Goal: Task Accomplishment & Management: Use online tool/utility

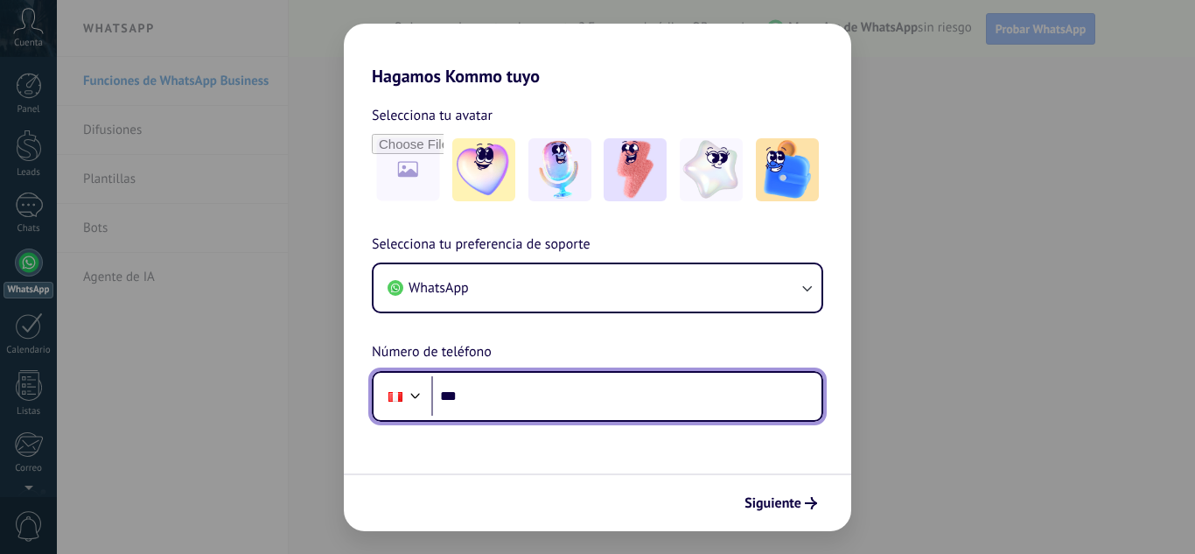
click at [568, 415] on input "***" at bounding box center [626, 396] width 390 height 40
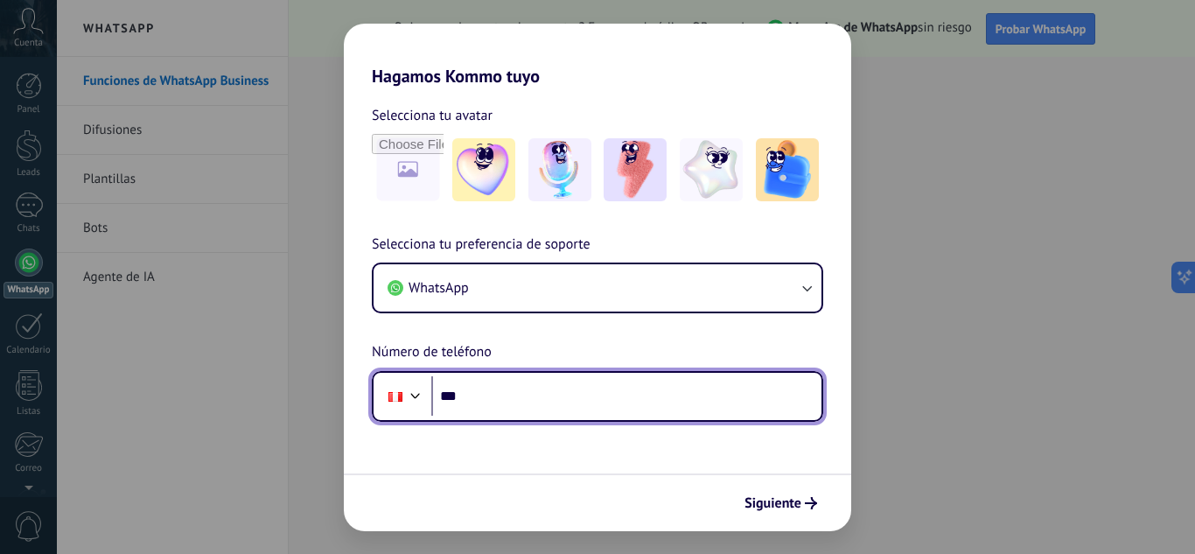
click at [517, 386] on input "***" at bounding box center [626, 396] width 390 height 40
paste input "**********"
type input "**********"
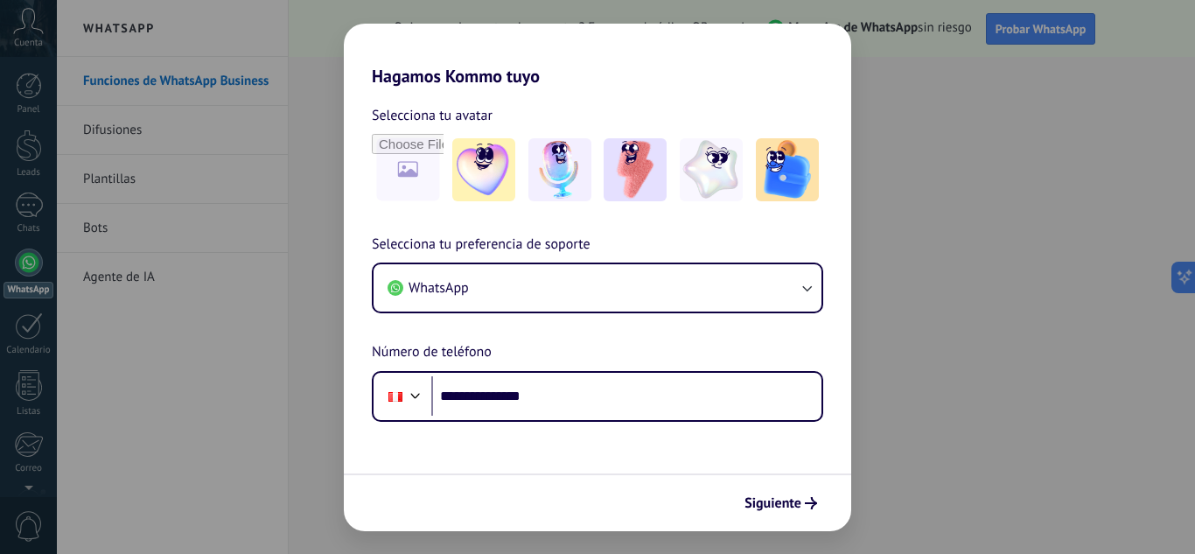
click at [778, 521] on div "Siguiente" at bounding box center [597, 502] width 507 height 58
click at [771, 499] on span "Siguiente" at bounding box center [772, 503] width 57 height 12
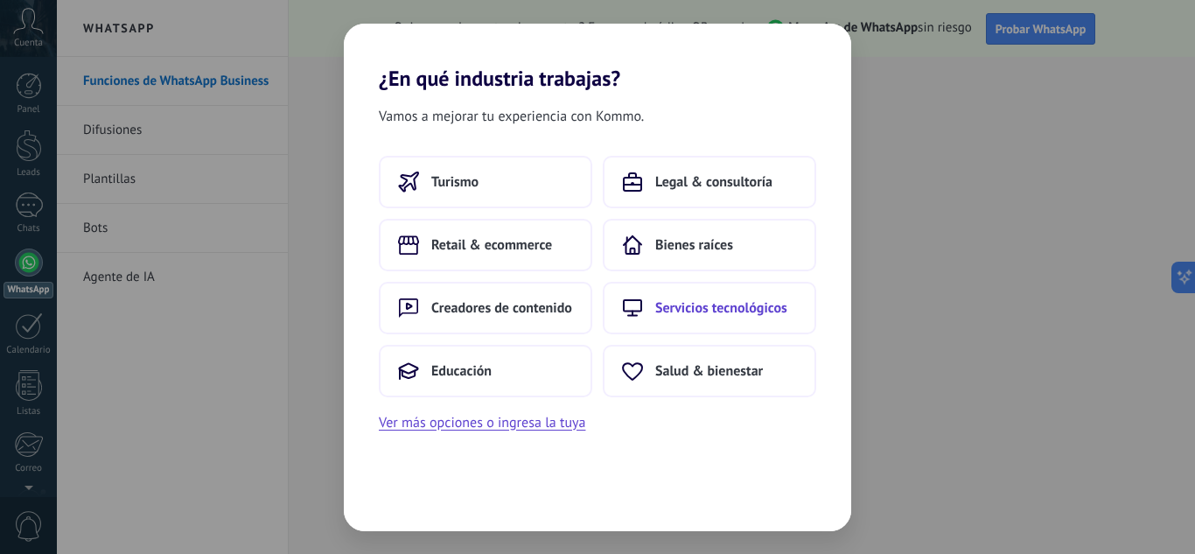
click at [696, 311] on span "Servicios tecnológicos" at bounding box center [721, 307] width 132 height 17
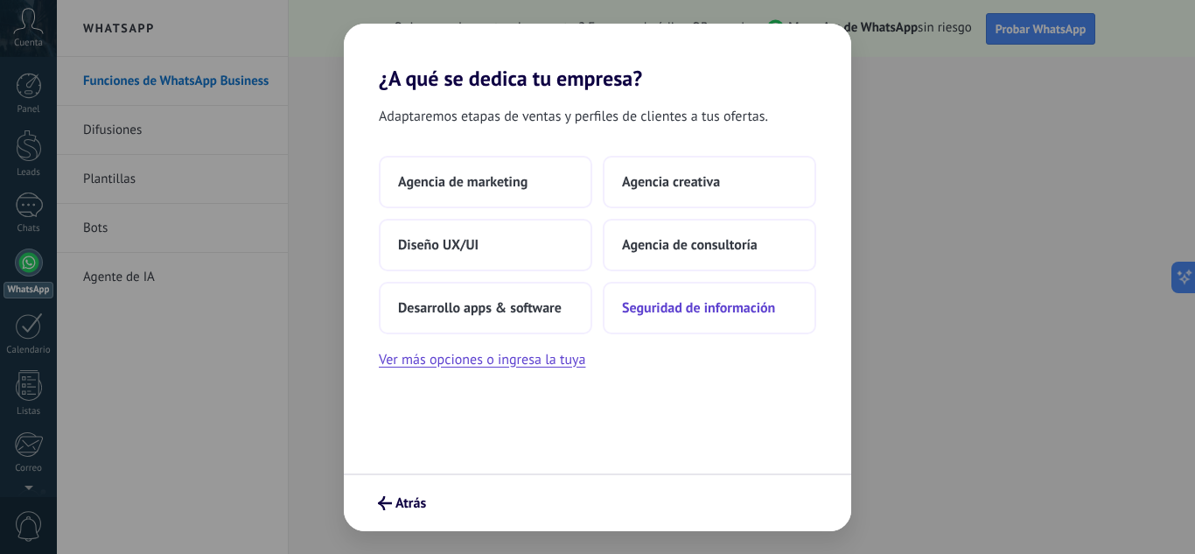
click at [685, 317] on button "Seguridad de información" at bounding box center [709, 308] width 213 height 52
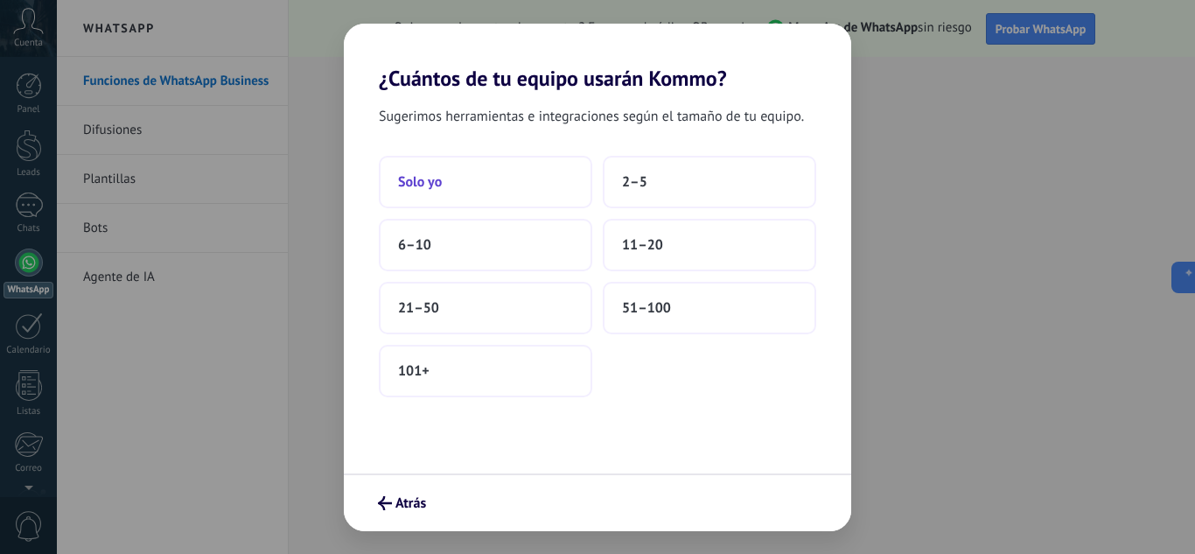
click at [513, 185] on button "Solo yo" at bounding box center [485, 182] width 213 height 52
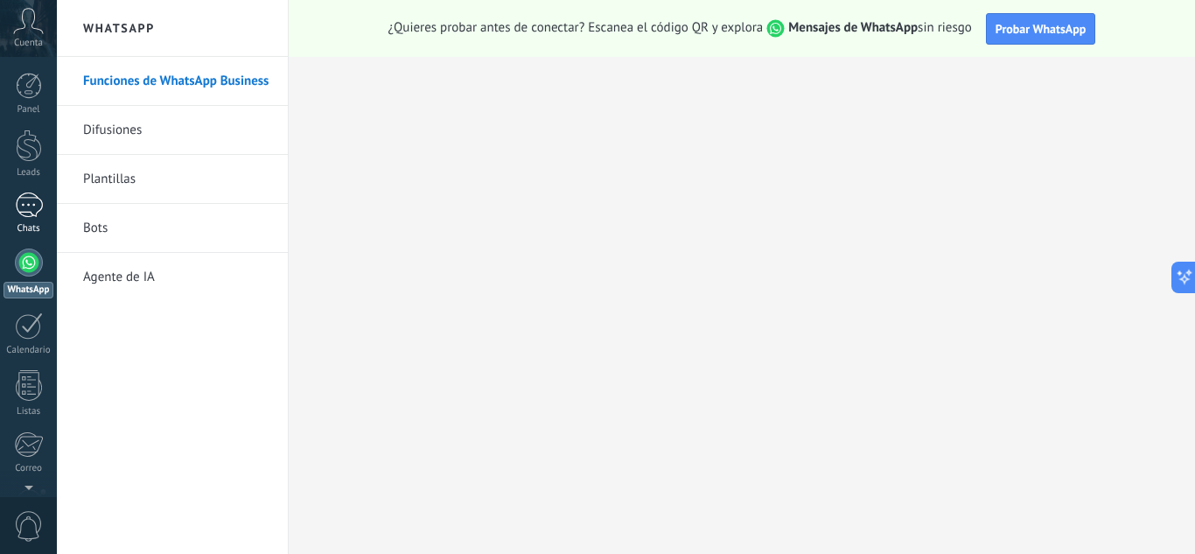
click at [24, 224] on div "Chats" at bounding box center [28, 228] width 51 height 11
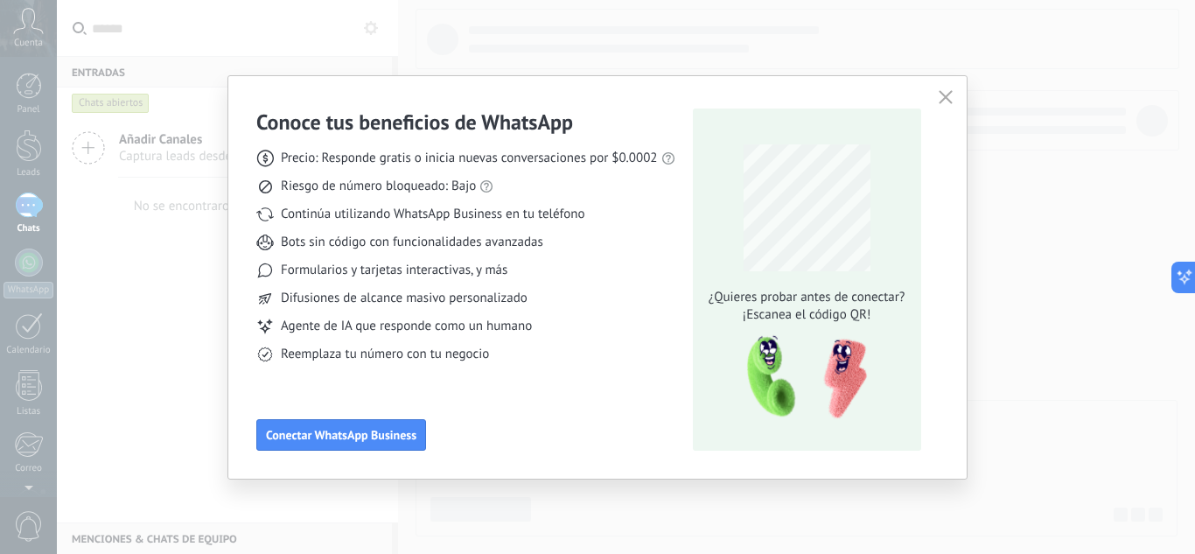
click at [946, 84] on div "Conoce tus beneficios de WhatsApp Precio: Responde gratis o inicia nuevas conve…" at bounding box center [597, 277] width 738 height 402
click at [943, 100] on use "button" at bounding box center [944, 96] width 13 height 13
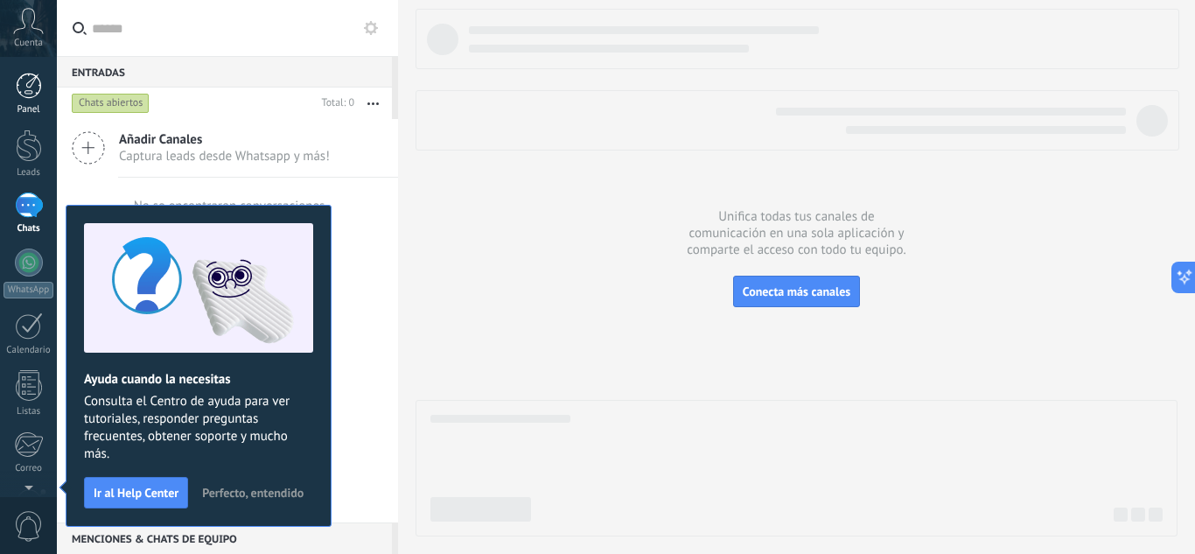
click at [36, 100] on link "Panel" at bounding box center [28, 94] width 57 height 43
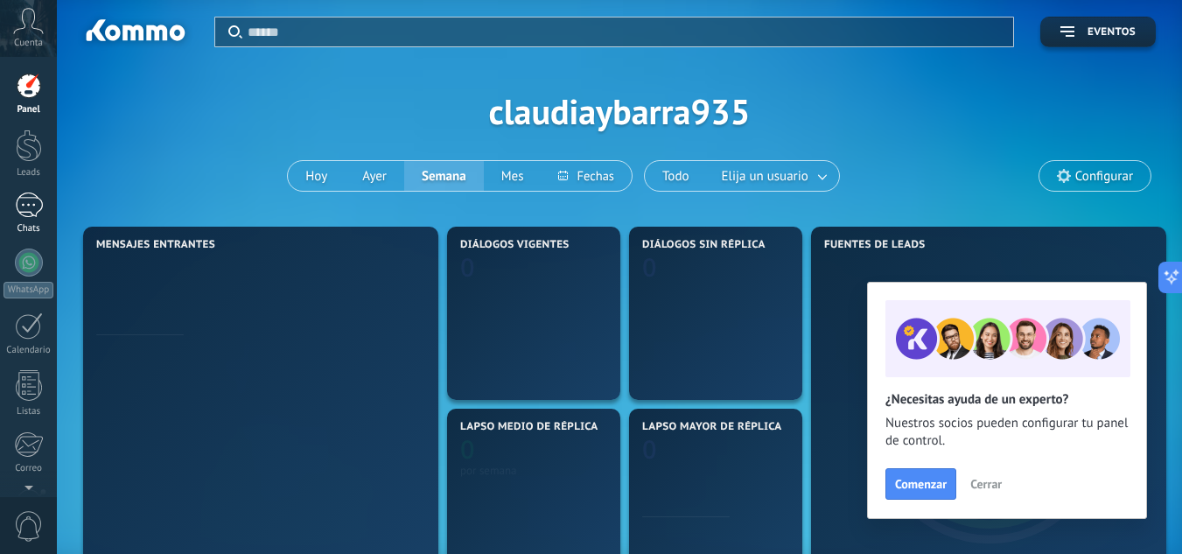
click at [33, 216] on div at bounding box center [29, 204] width 28 height 25
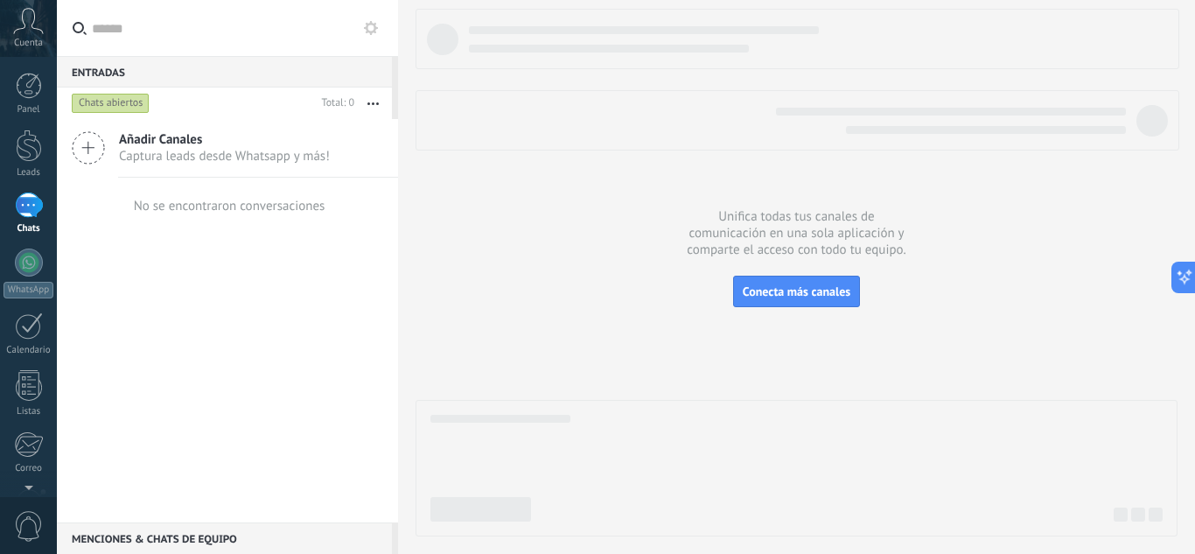
click at [180, 165] on div "Añadir Canales Captura leads desde Whatsapp y más!" at bounding box center [227, 148] width 341 height 59
click at [108, 152] on div "Entradas 0 Chats abiertos Total: 0 Silenciar Acciones múltiples Ordenar Más rec…" at bounding box center [227, 277] width 341 height 554
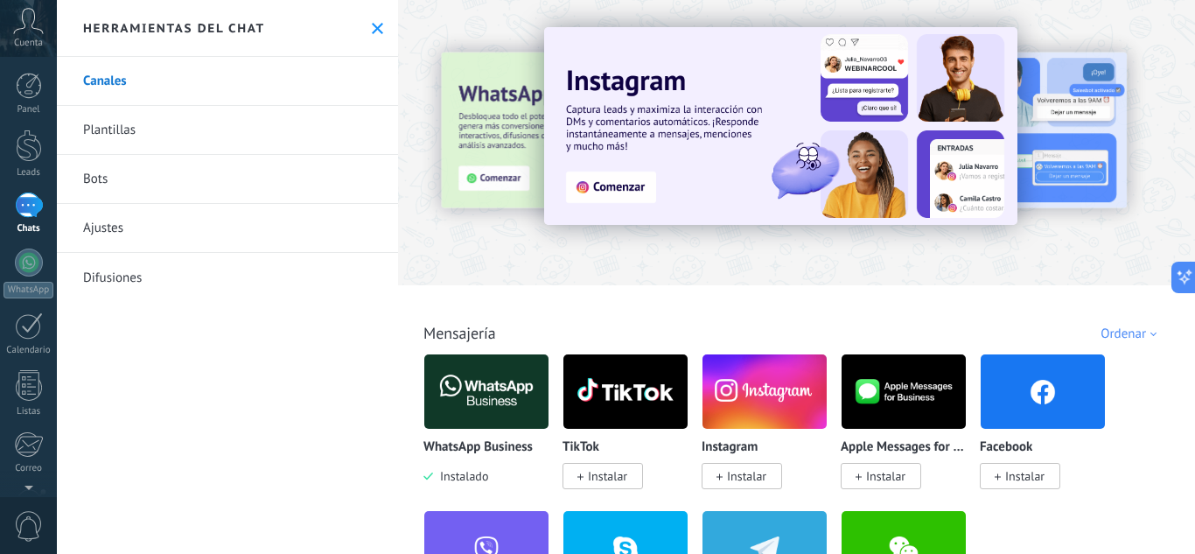
click at [253, 120] on link "Plantillas" at bounding box center [227, 130] width 341 height 49
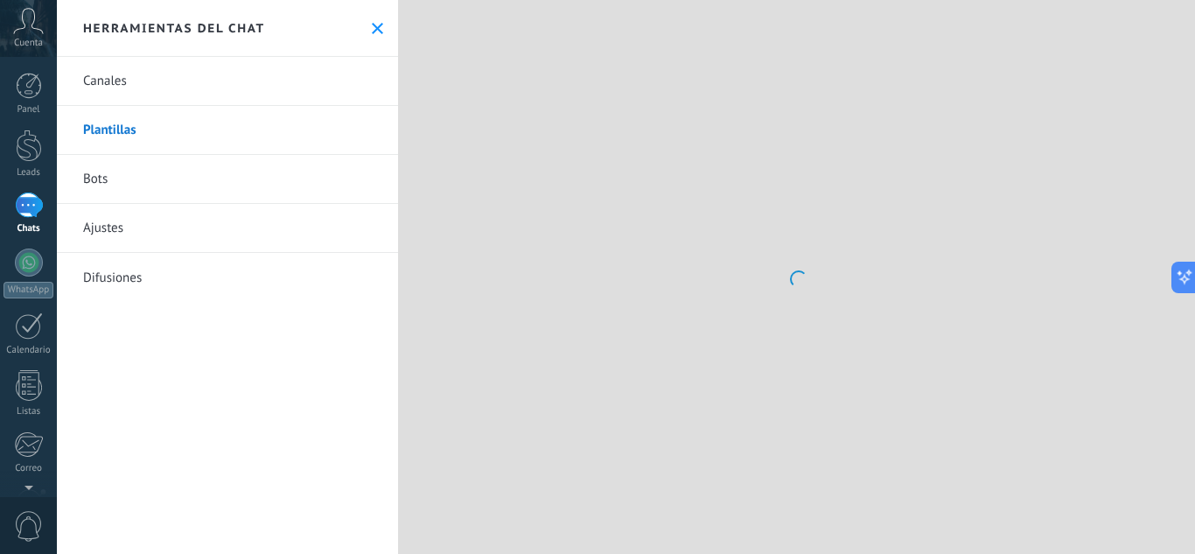
click at [137, 136] on link "Plantillas" at bounding box center [227, 130] width 341 height 49
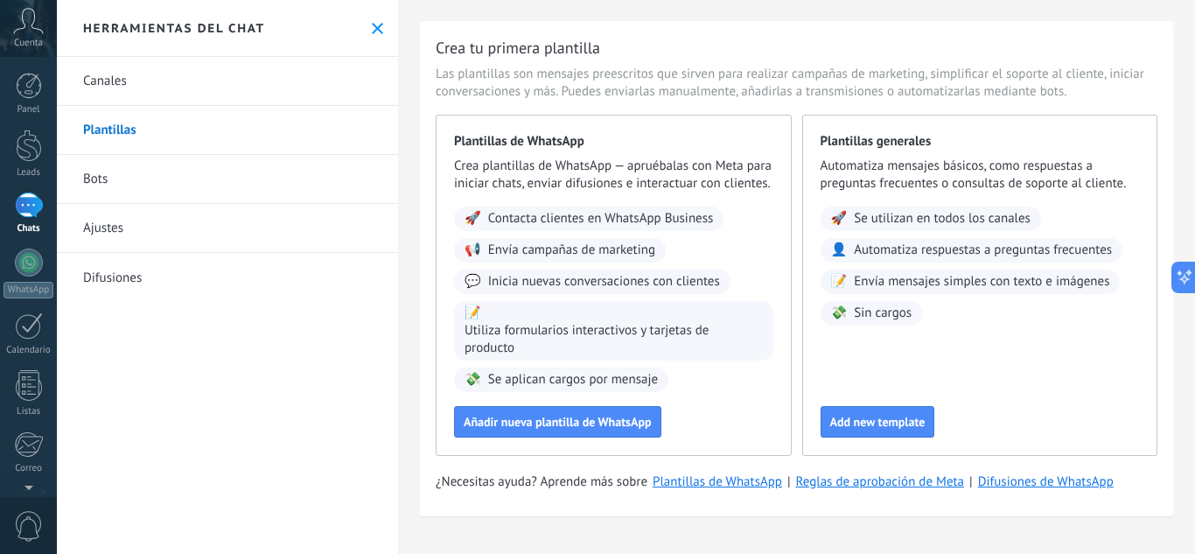
scroll to position [52, 0]
click at [587, 418] on span "Añadir nueva plantilla de WhatsApp" at bounding box center [558, 421] width 188 height 12
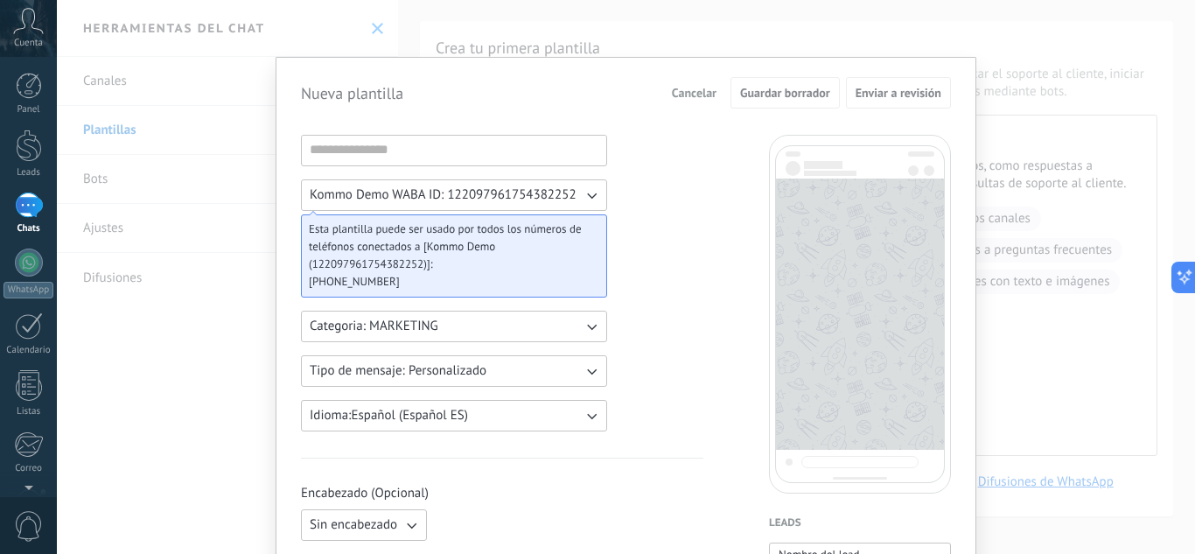
click at [390, 267] on span "Esta plantilla puede ser usado por todos los números de teléfonos conectados a …" at bounding box center [447, 246] width 276 height 52
click at [396, 279] on span "[PHONE_NUMBER]" at bounding box center [447, 281] width 276 height 17
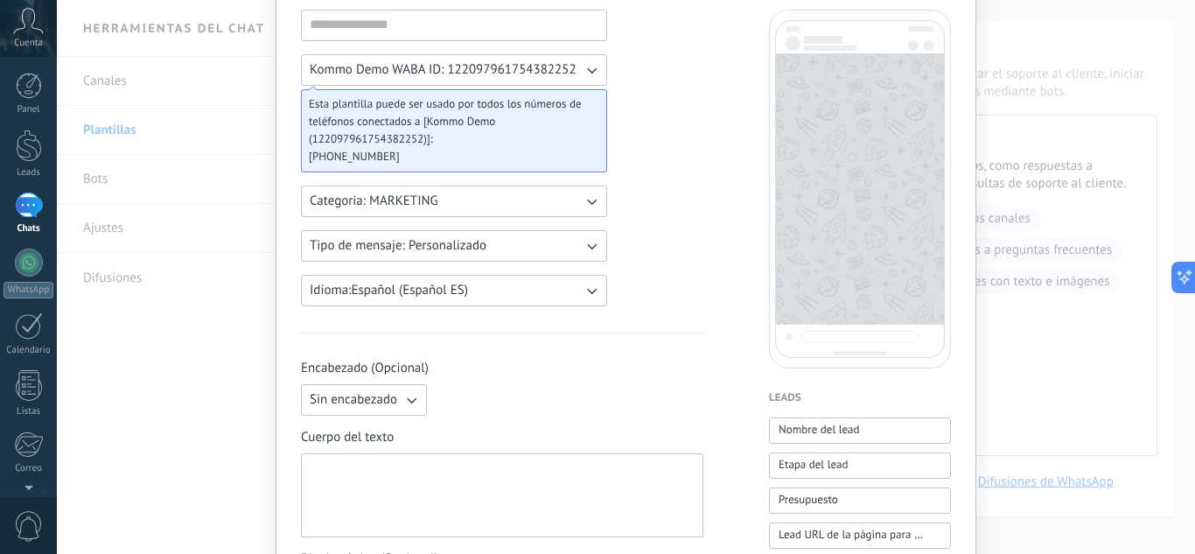
scroll to position [0, 0]
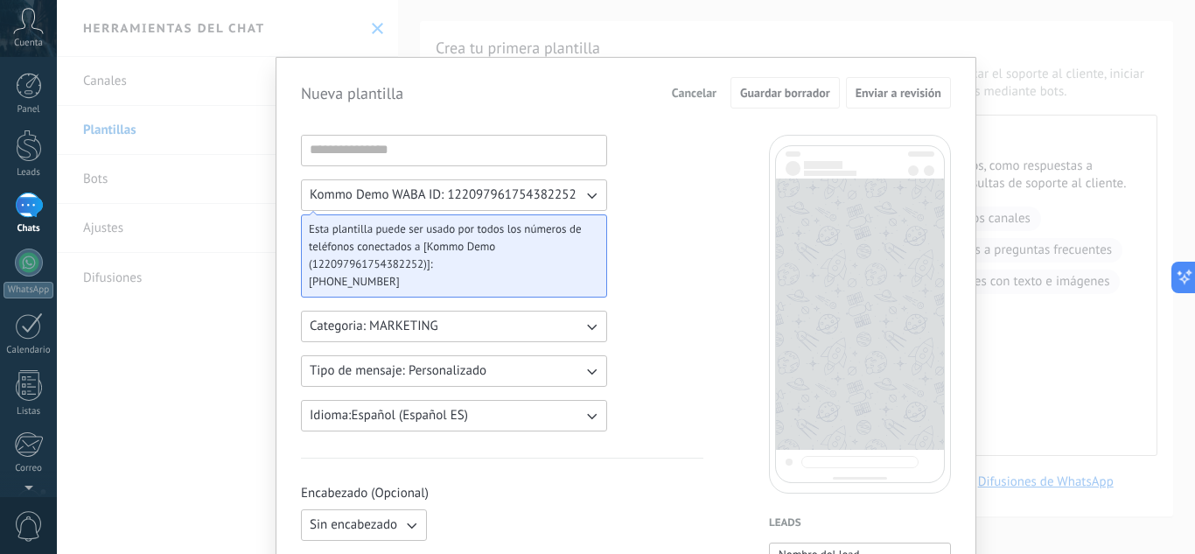
click at [410, 257] on span "Esta plantilla puede ser usado por todos los números de teléfonos conectados a …" at bounding box center [447, 246] width 276 height 52
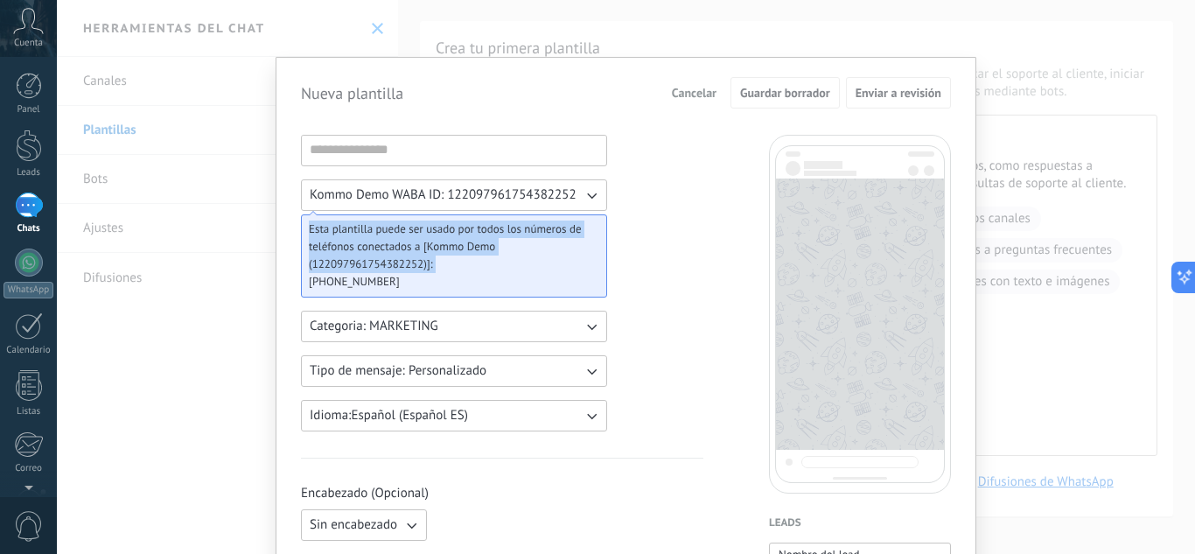
click at [410, 257] on span "Esta plantilla puede ser usado por todos los números de teléfonos conectados a …" at bounding box center [447, 246] width 276 height 52
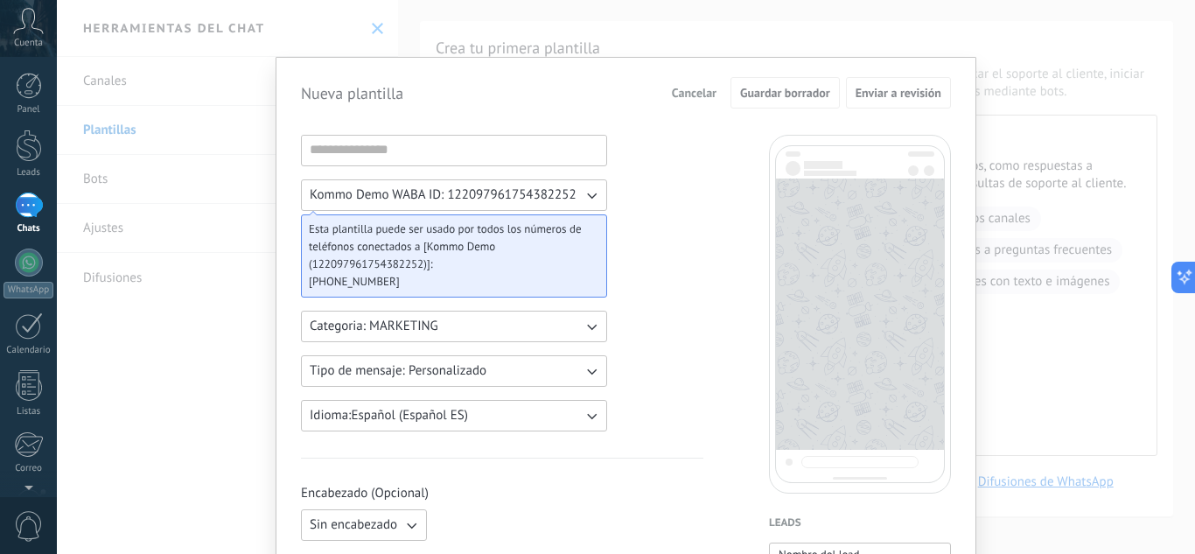
click at [403, 280] on span "[PHONE_NUMBER]" at bounding box center [447, 281] width 276 height 17
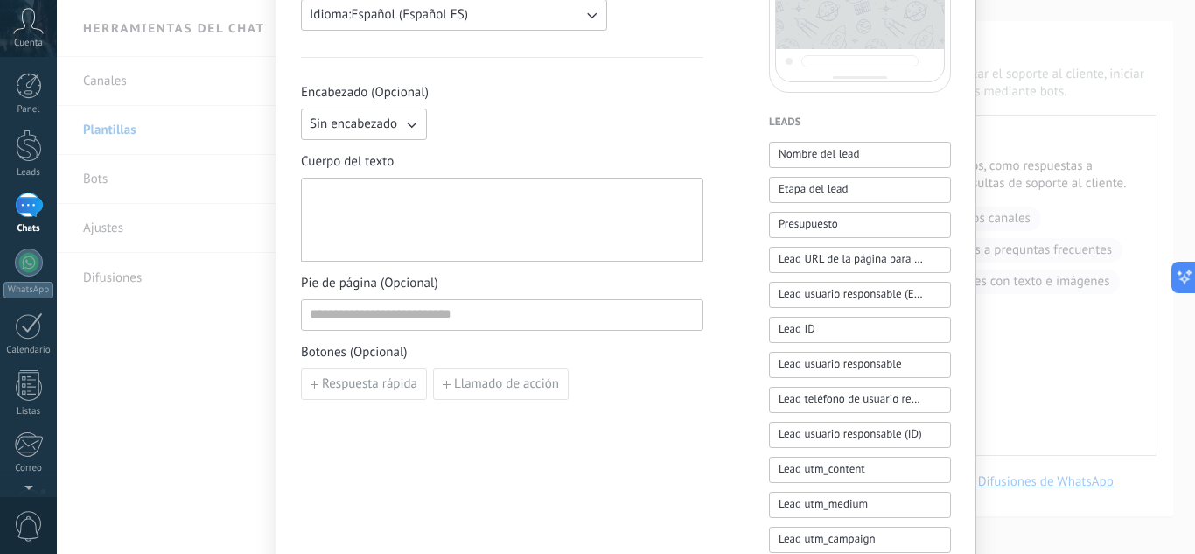
scroll to position [401, 0]
click at [387, 236] on div at bounding box center [502, 219] width 385 height 69
click at [322, 191] on div at bounding box center [502, 219] width 385 height 69
paste div
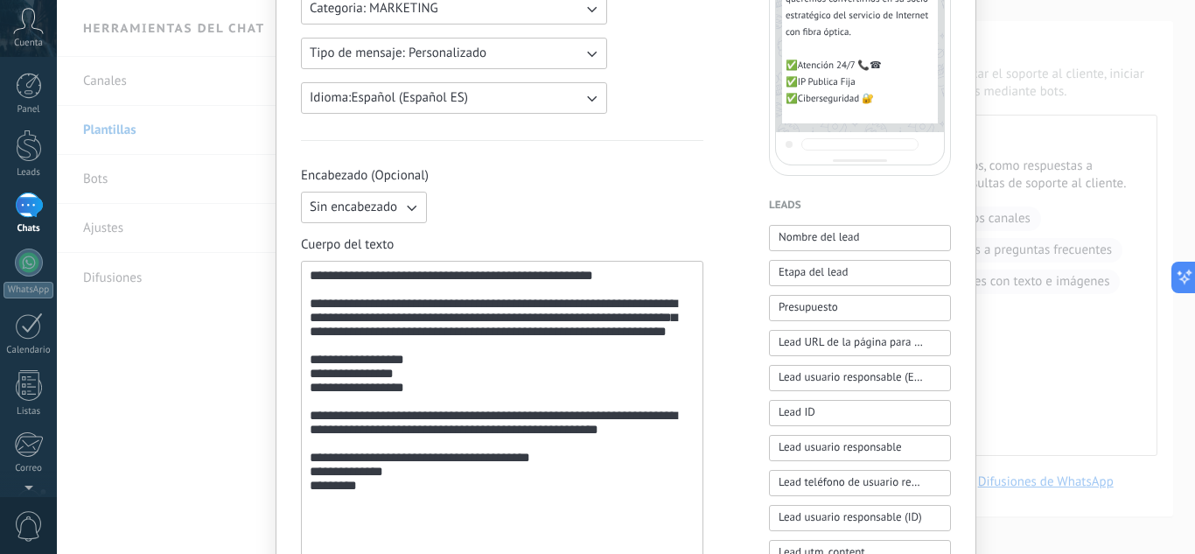
scroll to position [318, 0]
click at [402, 213] on icon "button" at bounding box center [410, 206] width 17 height 17
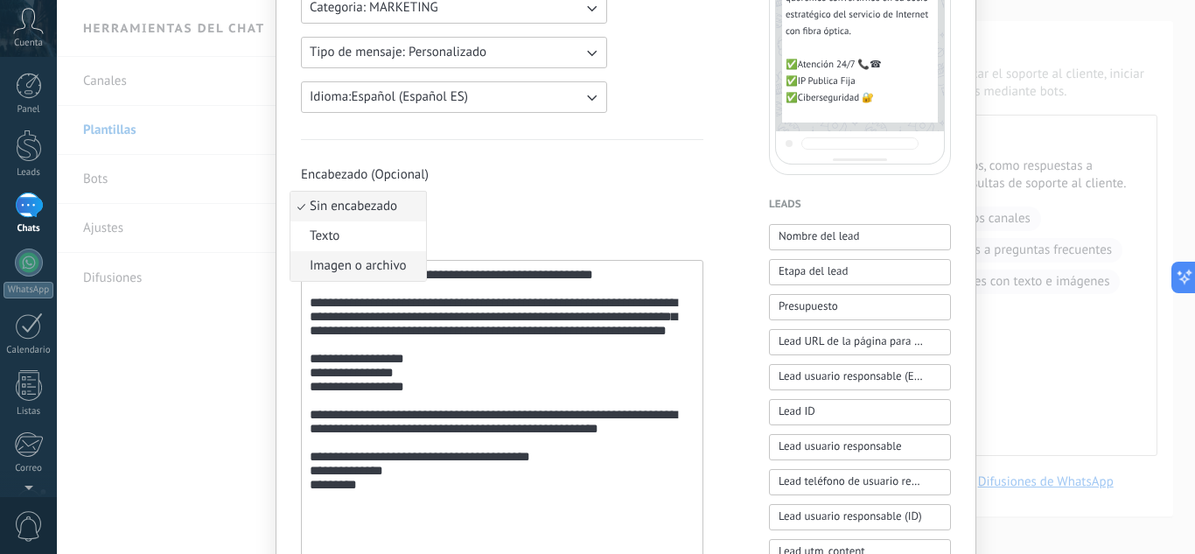
click at [378, 261] on span "Imagen o archivo" at bounding box center [358, 265] width 97 height 17
click at [493, 195] on label "Imagen o archivo" at bounding box center [519, 206] width 171 height 31
click at [434, 191] on input "Imagen o archivo" at bounding box center [434, 191] width 0 height 0
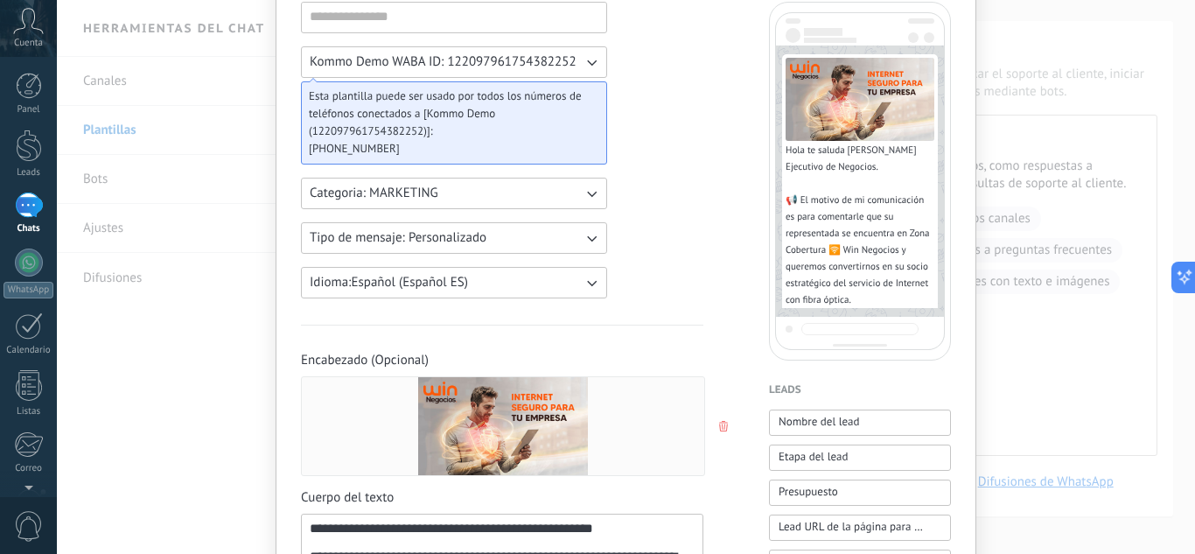
scroll to position [0, 0]
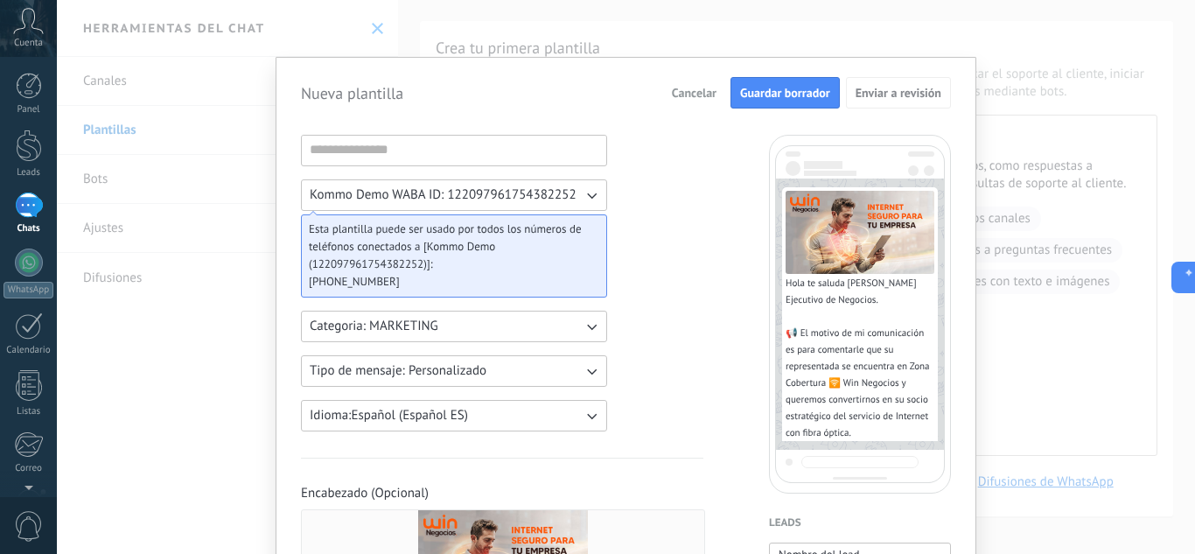
click at [766, 92] on span "Guardar borrador" at bounding box center [785, 93] width 90 height 12
click at [498, 144] on input at bounding box center [454, 150] width 304 height 28
type input "***"
click at [752, 99] on span "Guardar borrador" at bounding box center [785, 93] width 90 height 12
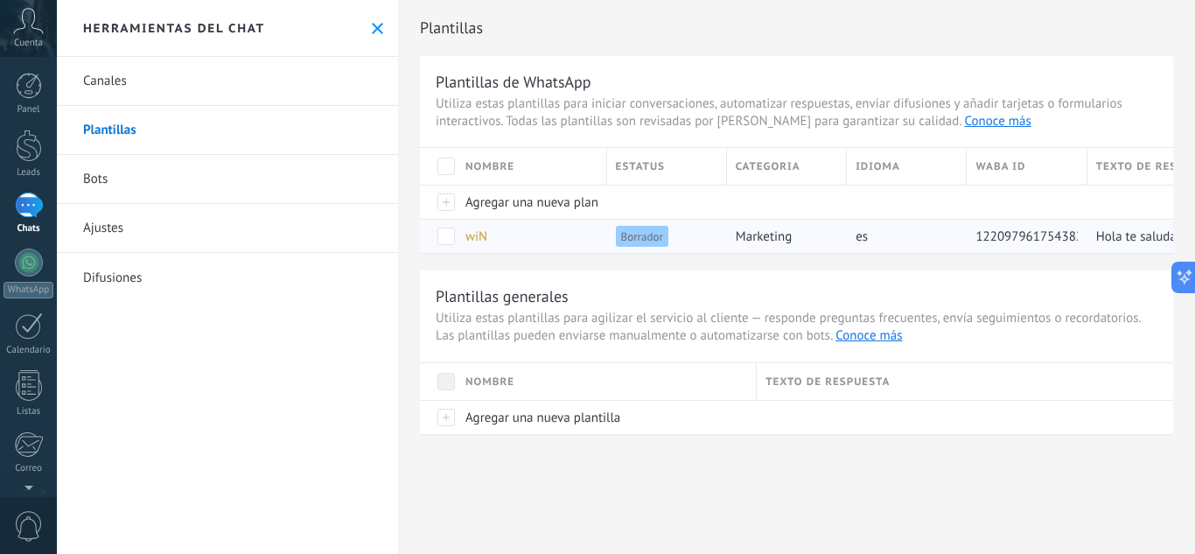
click at [440, 234] on span at bounding box center [445, 235] width 17 height 17
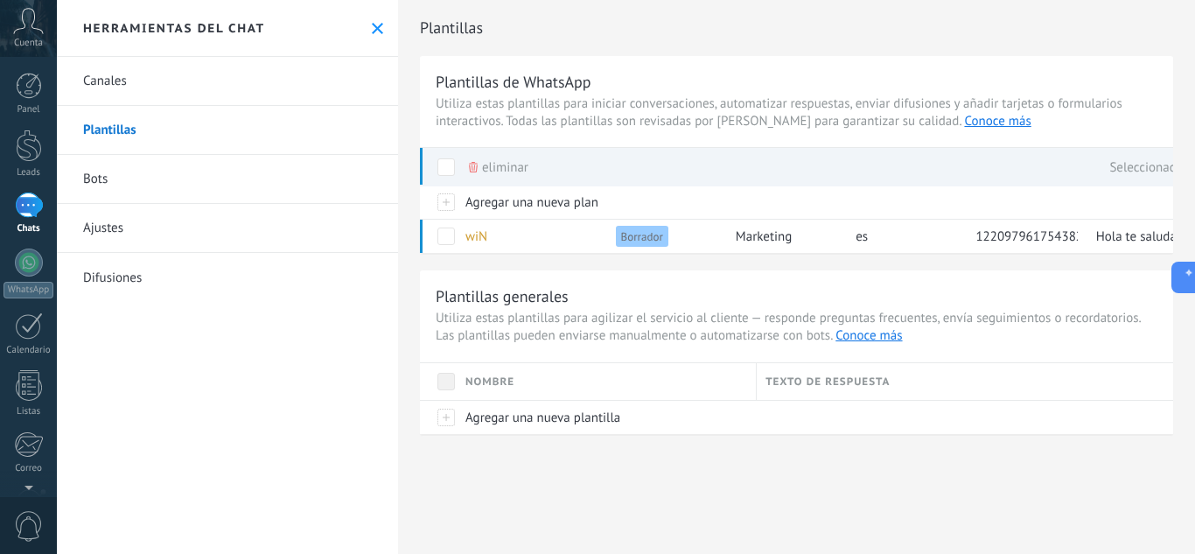
click at [682, 459] on div "Plantillas Plantillas de WhatsApp Utiliza estas plantillas para iniciar convers…" at bounding box center [796, 235] width 797 height 471
click at [29, 217] on div at bounding box center [29, 204] width 28 height 25
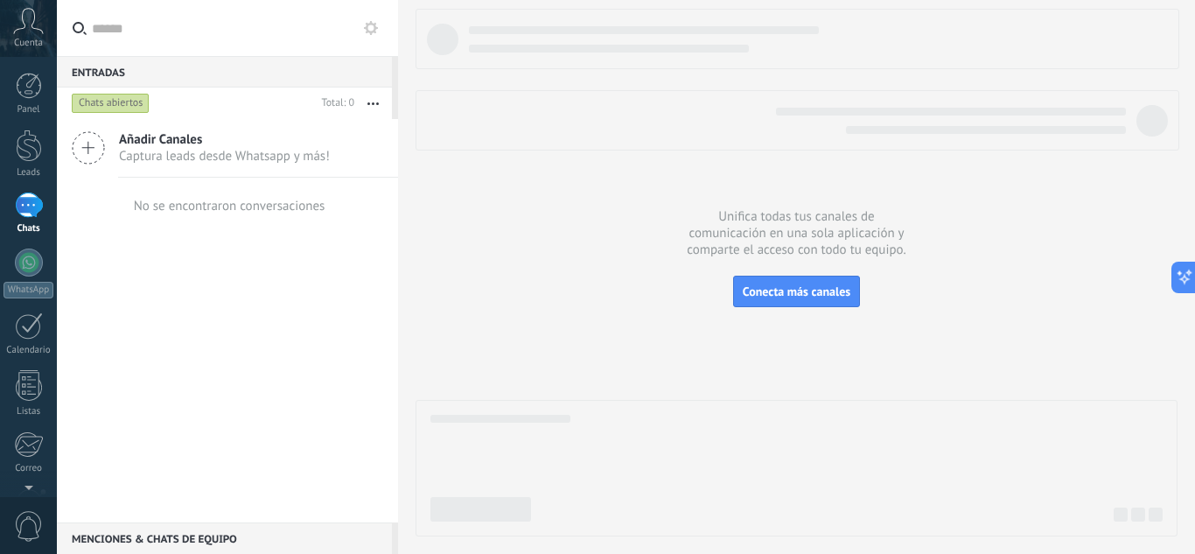
click at [373, 107] on button "button" at bounding box center [373, 102] width 38 height 31
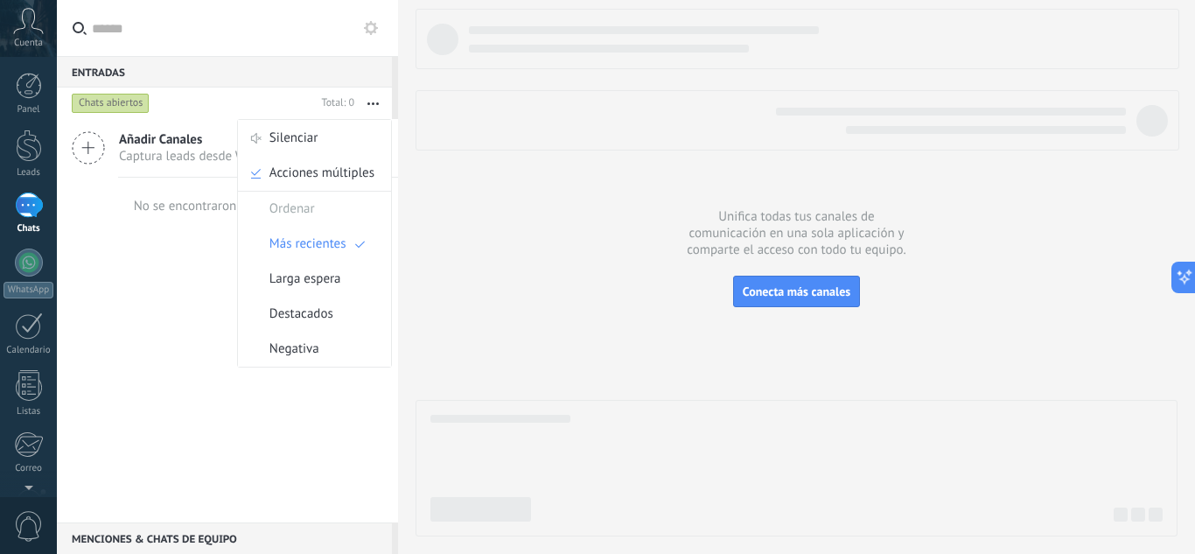
click at [170, 296] on div "Añadir Canales Captura leads desde Whatsapp y más! No se encontraron conversaci…" at bounding box center [227, 320] width 341 height 403
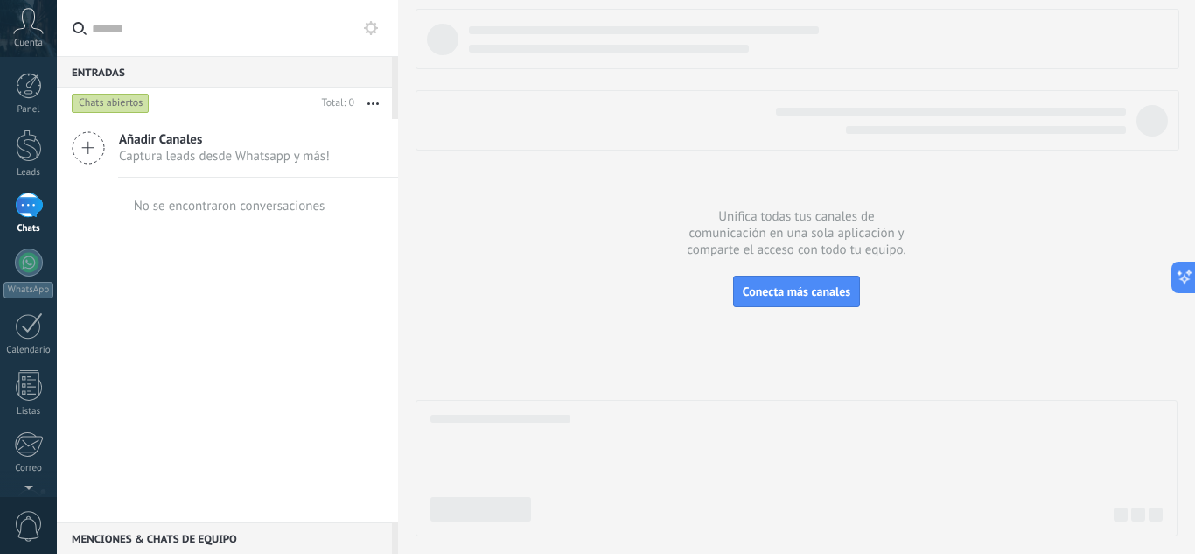
click at [187, 206] on div "No se encontraron conversaciones" at bounding box center [230, 206] width 192 height 17
click at [156, 140] on span "Añadir Canales" at bounding box center [224, 139] width 211 height 17
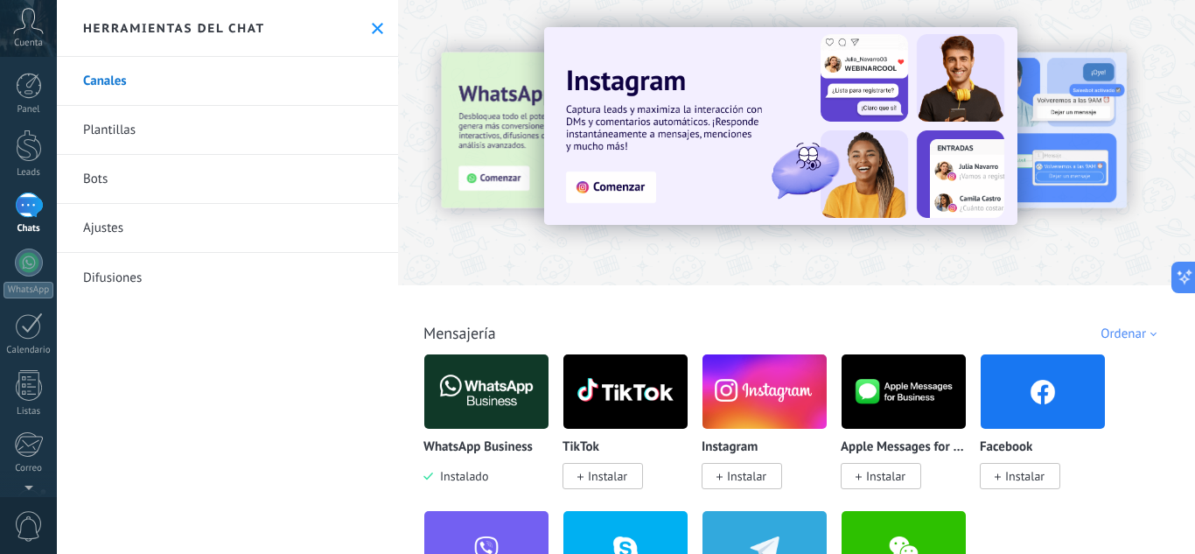
click at [168, 270] on link "Difusiones" at bounding box center [227, 277] width 341 height 49
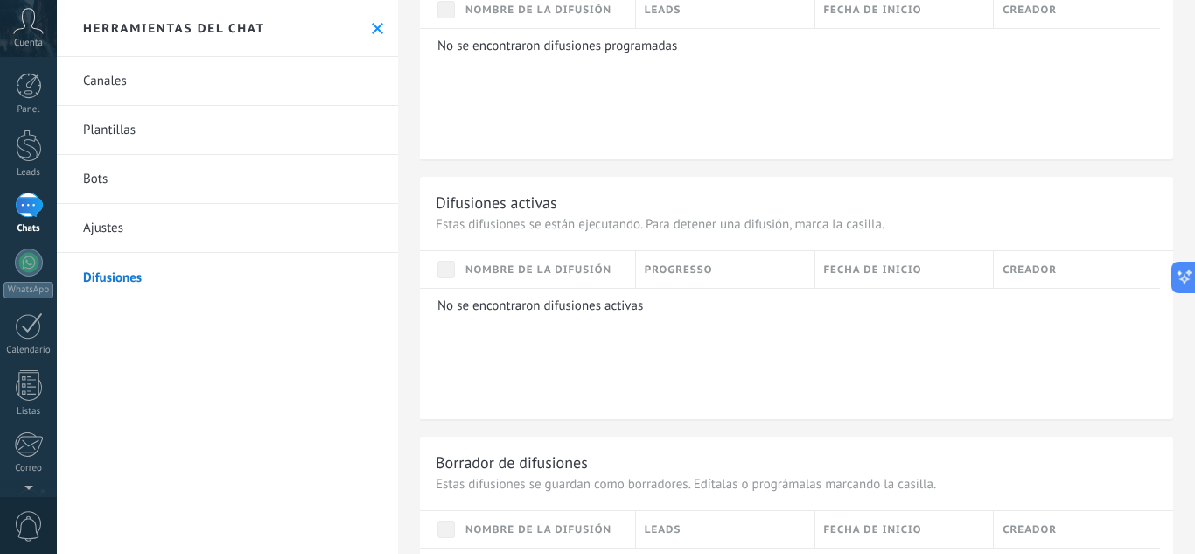
scroll to position [417, 0]
click at [37, 259] on div at bounding box center [29, 262] width 28 height 28
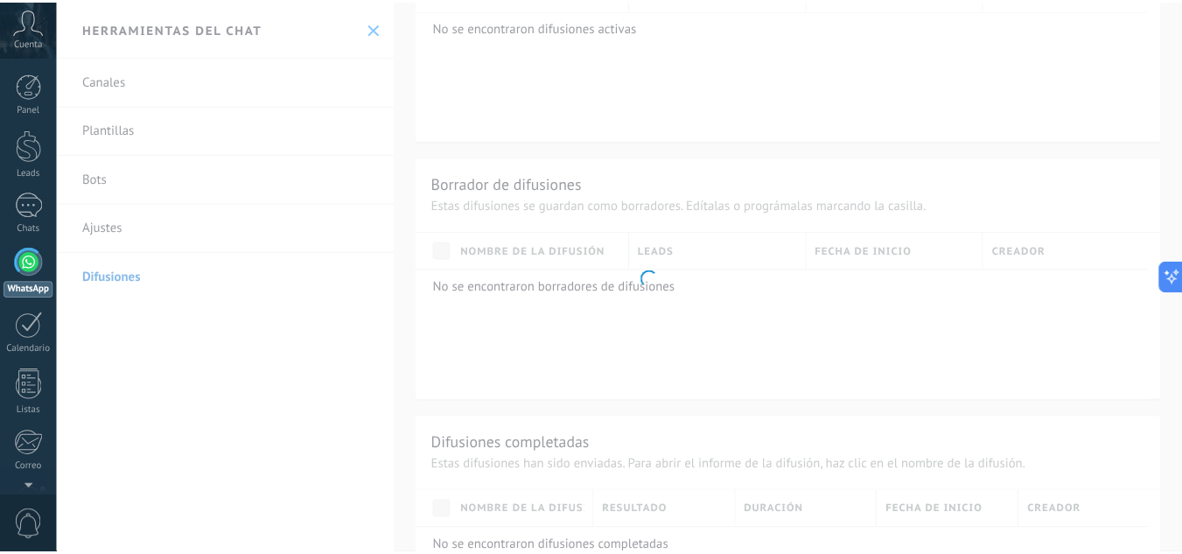
scroll to position [141, 0]
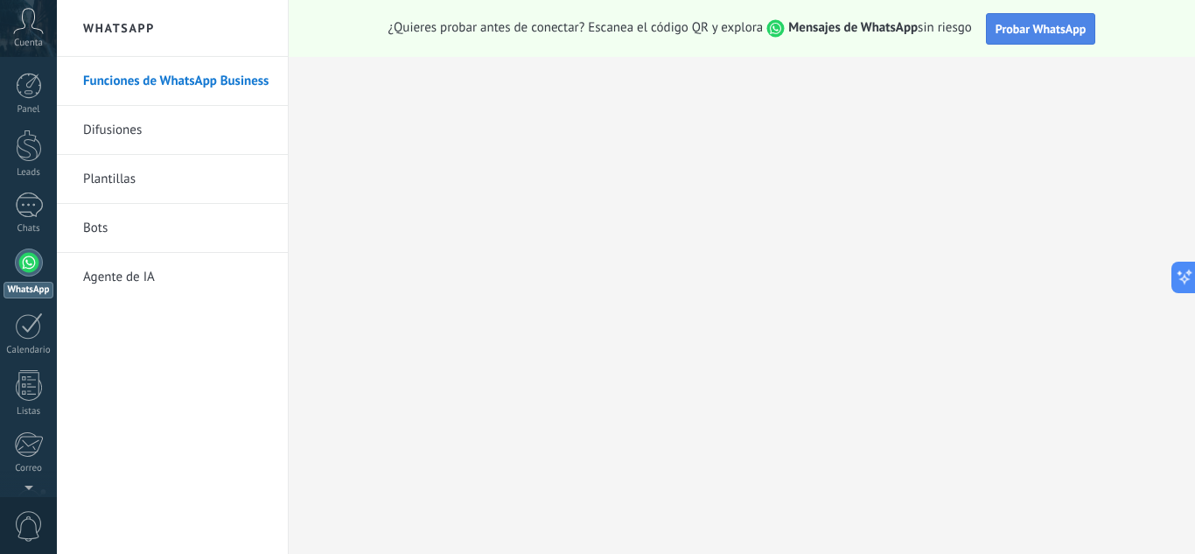
click at [1039, 33] on span "Probar WhatsApp" at bounding box center [1040, 29] width 91 height 16
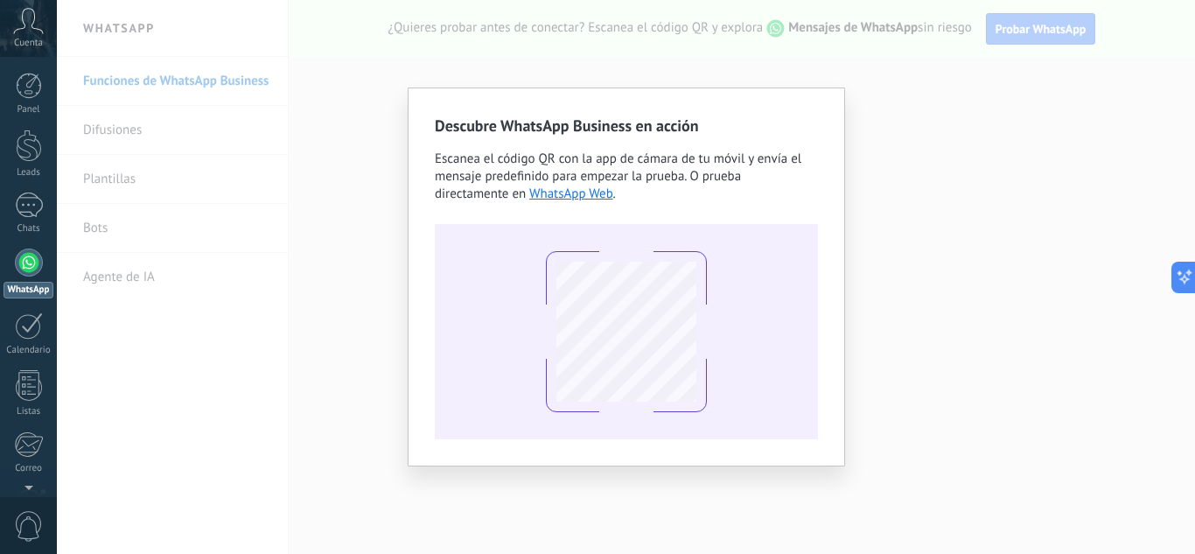
click at [332, 279] on div "Descubre WhatsApp Business en acción Escanea el código QR con la app [PERSON_NA…" at bounding box center [626, 277] width 1138 height 554
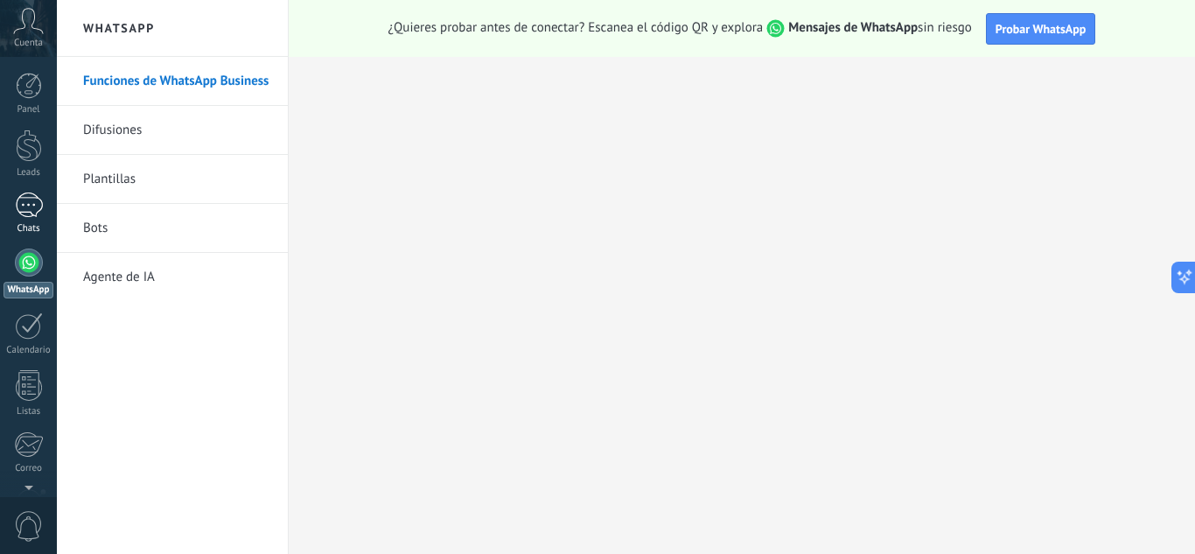
click at [31, 206] on div at bounding box center [29, 204] width 28 height 25
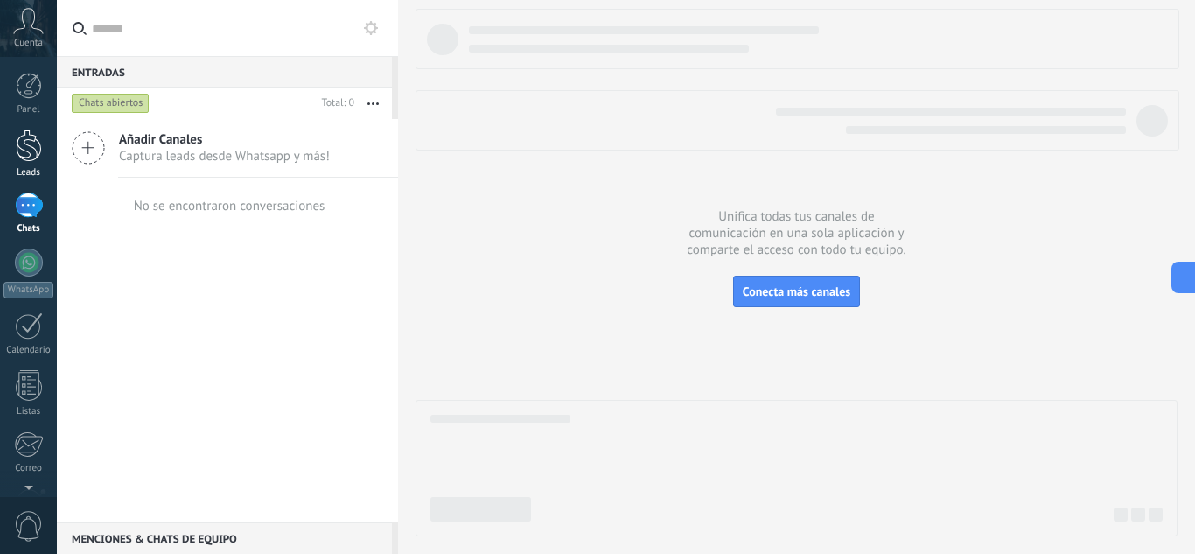
click at [40, 148] on div at bounding box center [29, 145] width 26 height 32
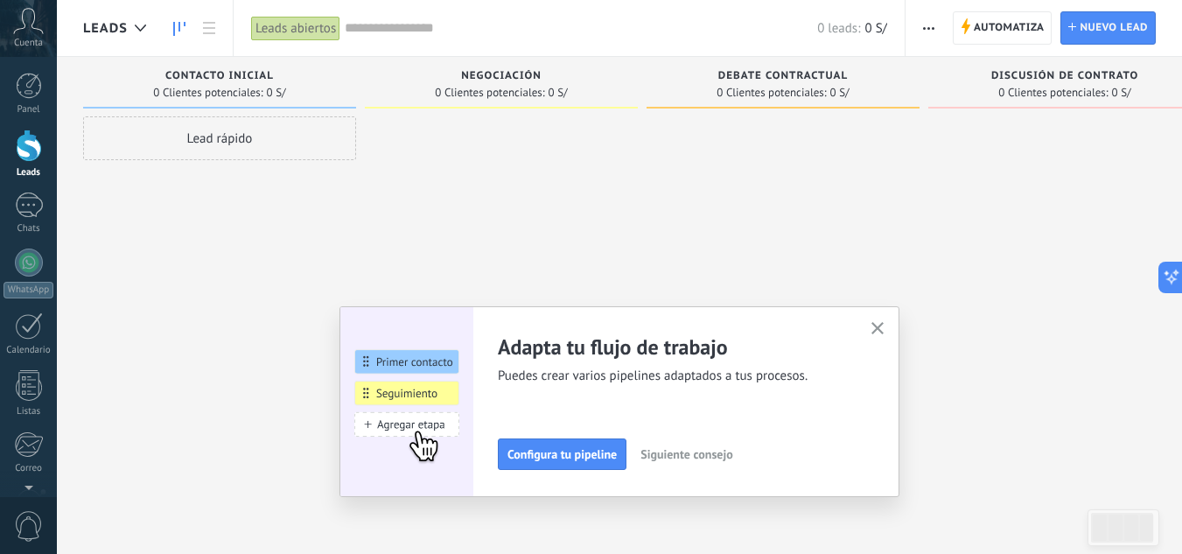
click at [20, 52] on div "Cuenta" at bounding box center [28, 28] width 57 height 57
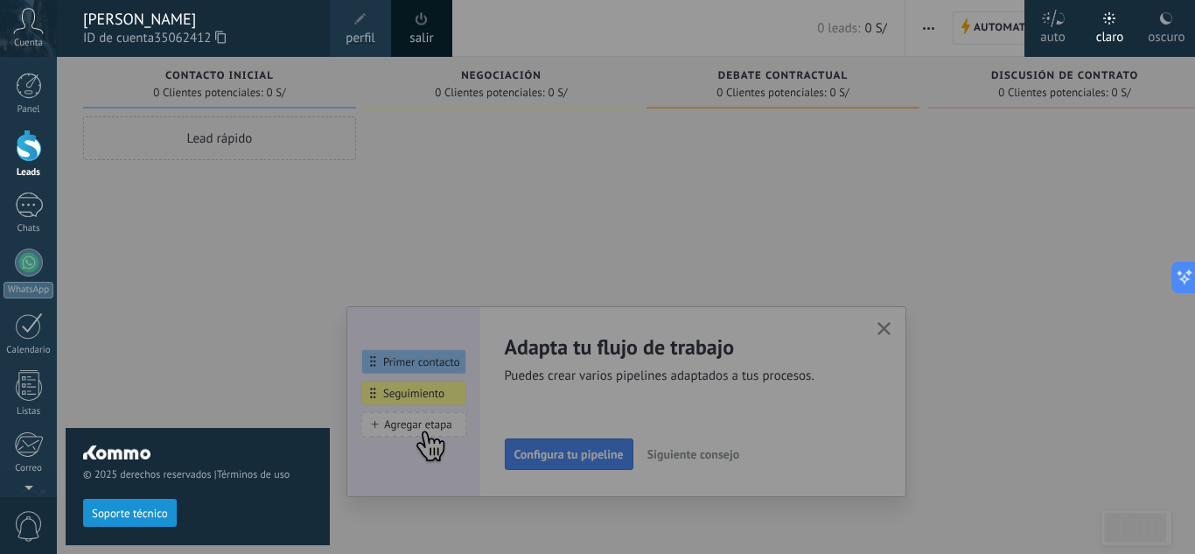
click at [131, 132] on div "© 2025 derechos reservados | Términos de uso Soporte técnico" at bounding box center [198, 305] width 264 height 497
click at [25, 436] on div at bounding box center [28, 444] width 29 height 26
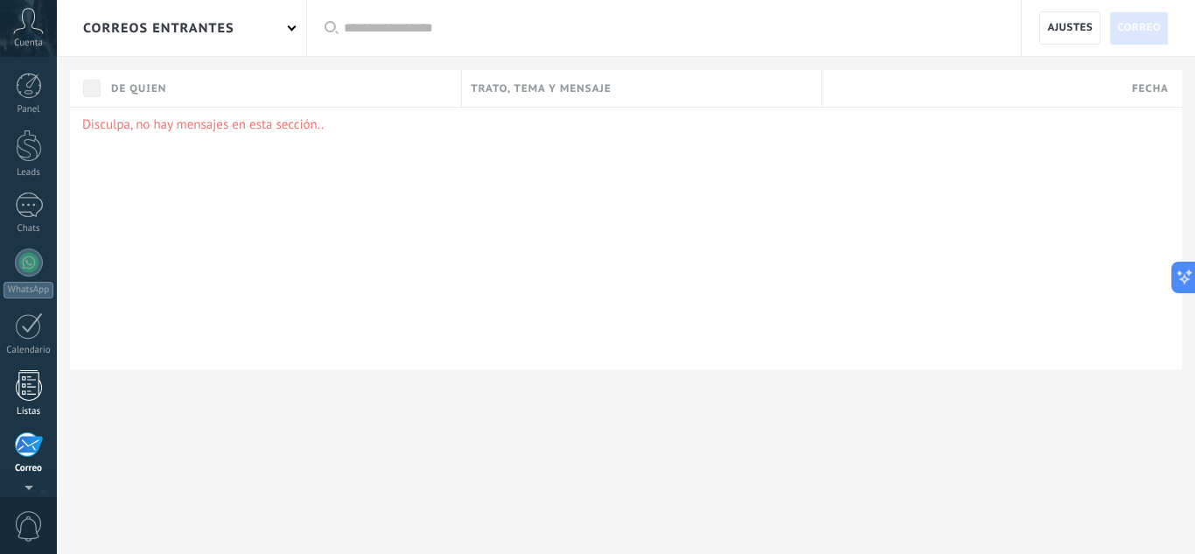
click at [28, 391] on div at bounding box center [29, 385] width 26 height 31
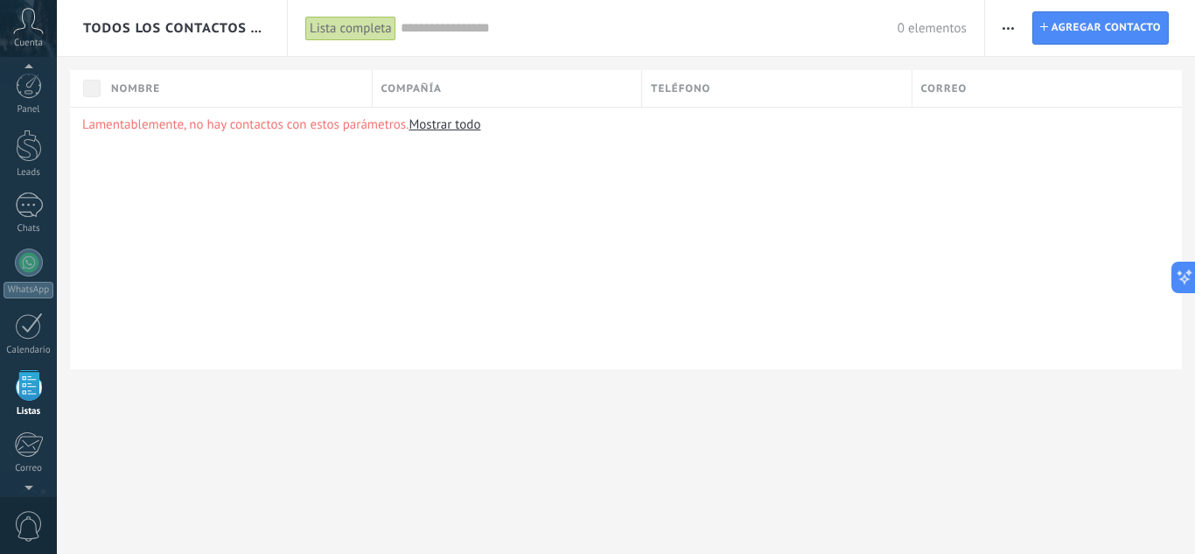
scroll to position [108, 0]
click at [393, 197] on div "Lamentablemente, no hay contactos con estos parámetros. Mostrar todo" at bounding box center [626, 238] width 1112 height 262
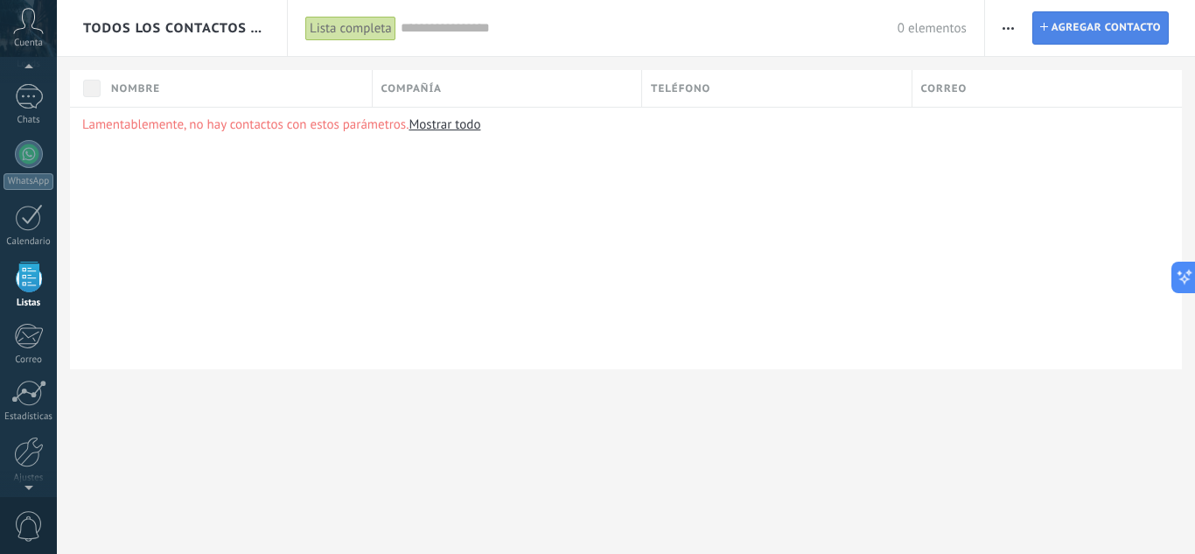
click at [1106, 19] on span "Agregar contacto" at bounding box center [1105, 27] width 109 height 31
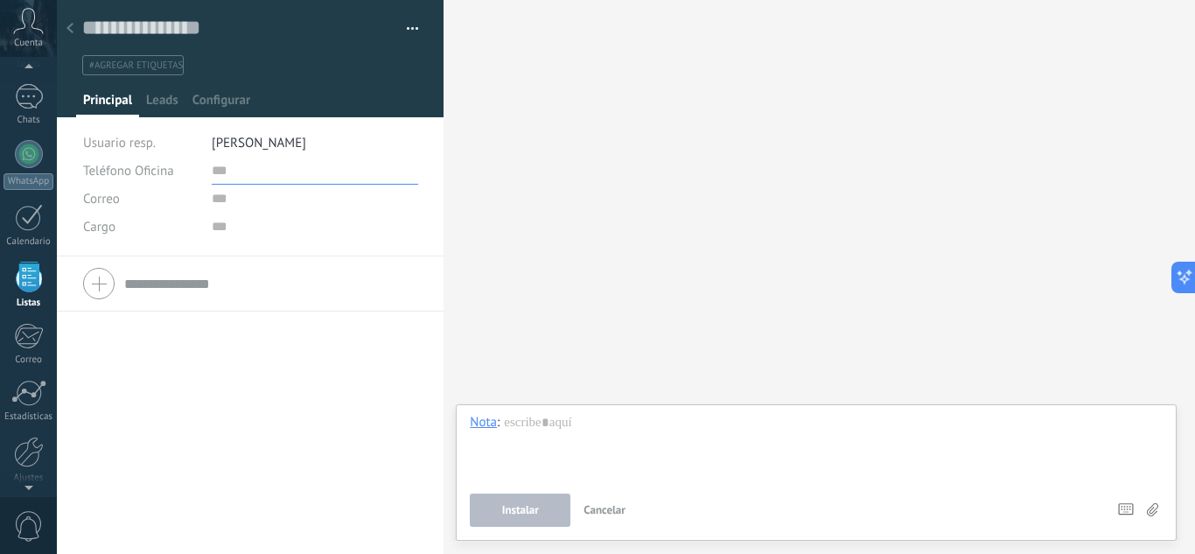
click at [244, 184] on input "text" at bounding box center [315, 171] width 206 height 28
click at [259, 222] on input "text" at bounding box center [315, 227] width 206 height 28
click at [536, 467] on div at bounding box center [816, 447] width 693 height 66
click at [314, 383] on div "Teléfono Oficina Ofic. directo Celular Fax Casa Otro Teléfono Oficina Llamar Co…" at bounding box center [250, 404] width 387 height 297
click at [73, 29] on div at bounding box center [70, 29] width 24 height 34
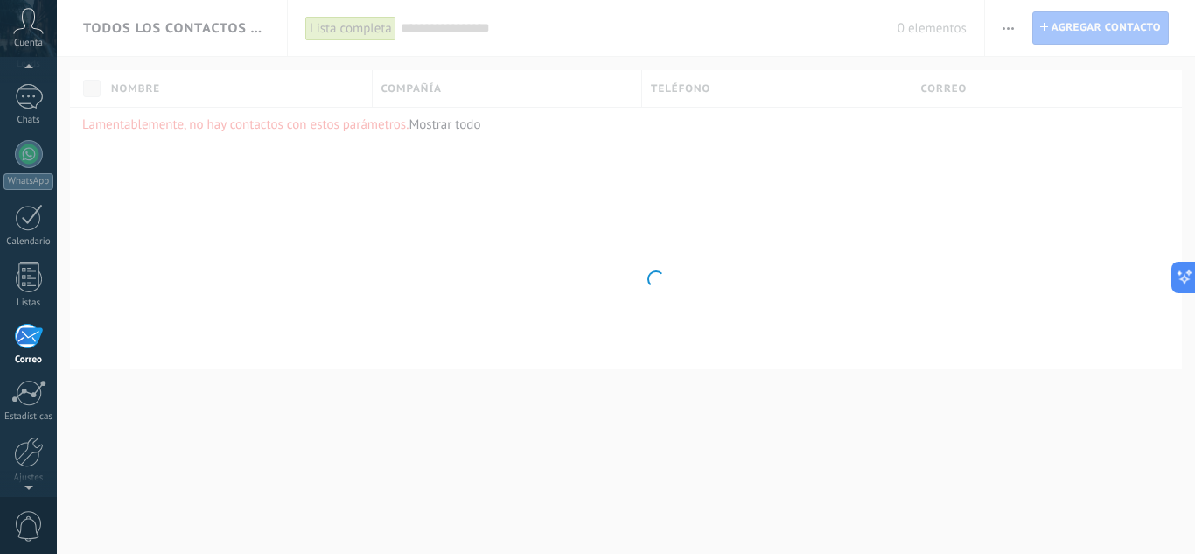
scroll to position [170, 0]
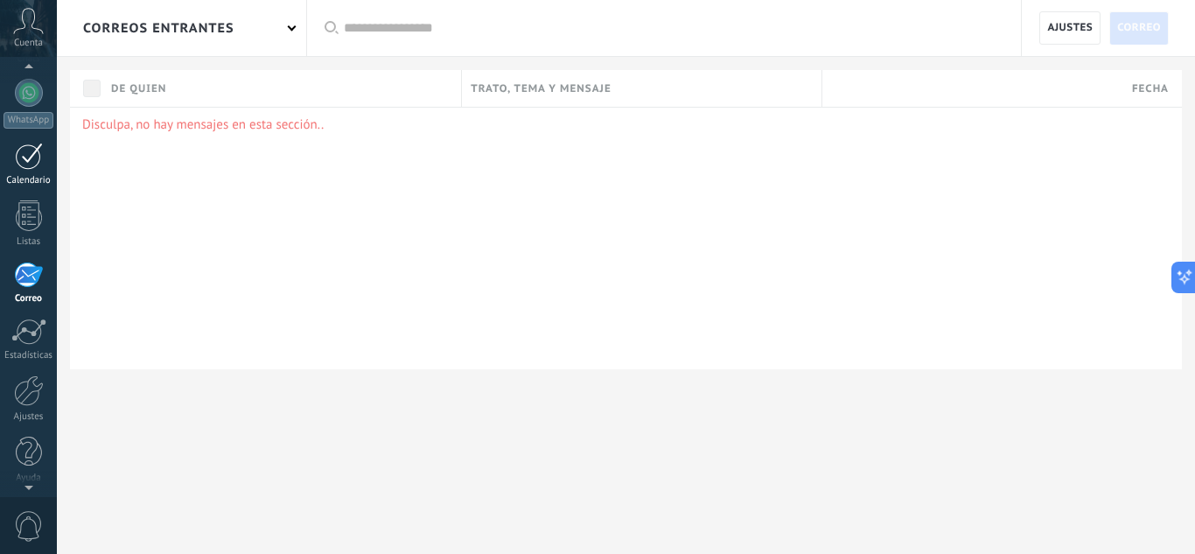
click at [13, 153] on link "Calendario" at bounding box center [28, 165] width 57 height 44
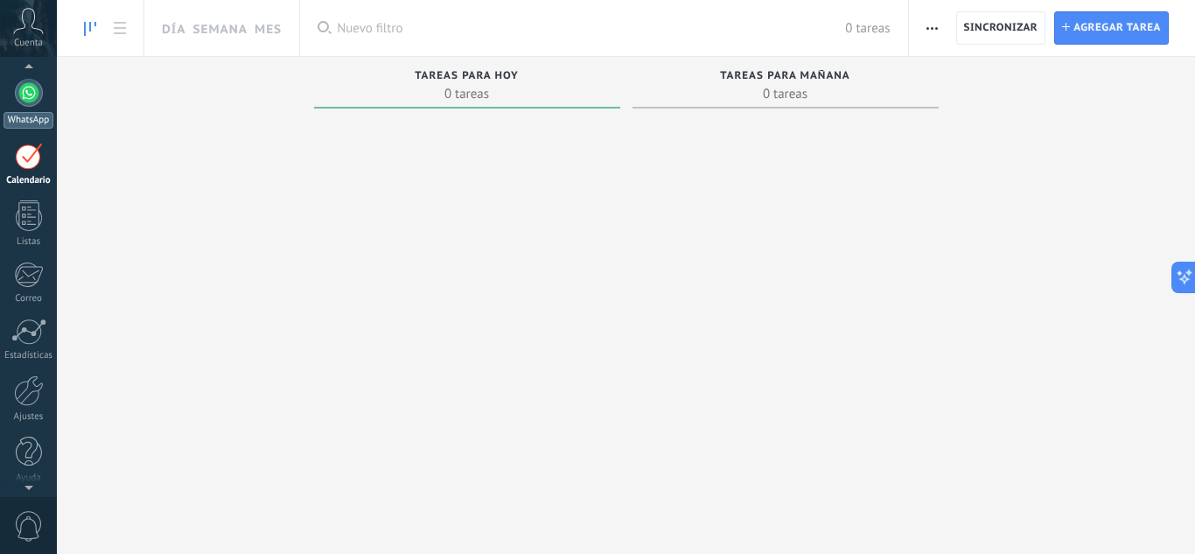
click at [40, 94] on div at bounding box center [29, 93] width 28 height 28
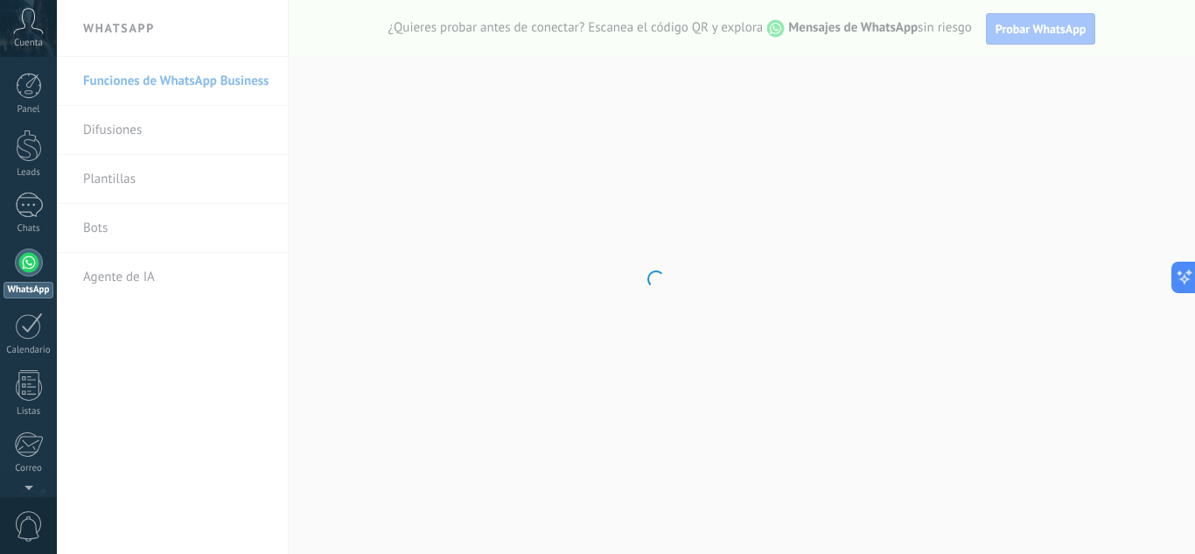
click at [164, 227] on body ".abccls-1,.abccls-2{fill-rule:evenodd}.abccls-2{fill:#fff} .abfcls-1{fill:none}…" at bounding box center [597, 277] width 1195 height 554
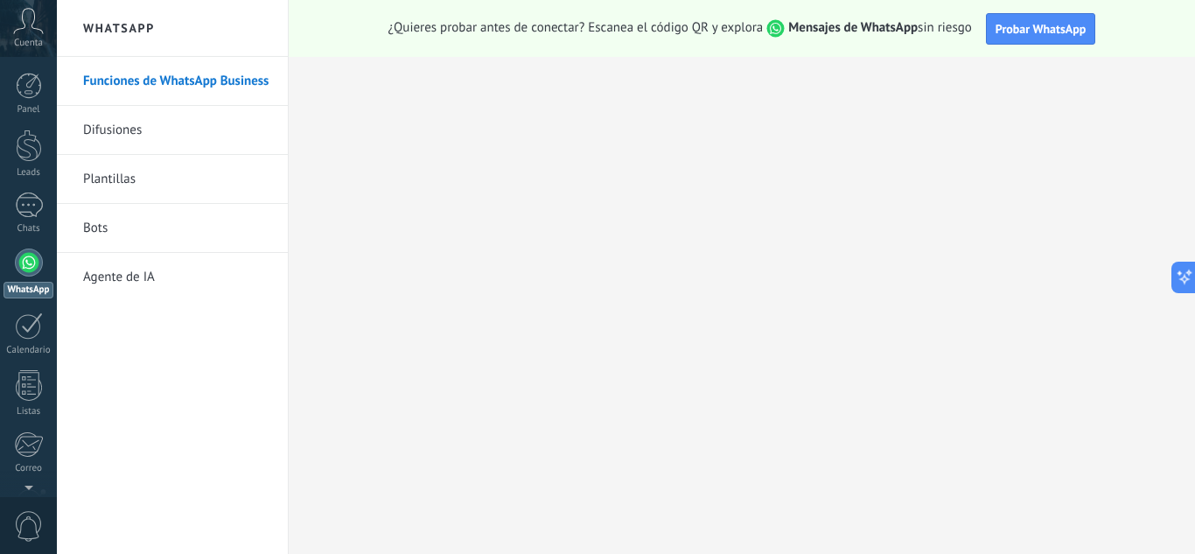
click at [144, 130] on link "Difusiones" at bounding box center [176, 130] width 187 height 49
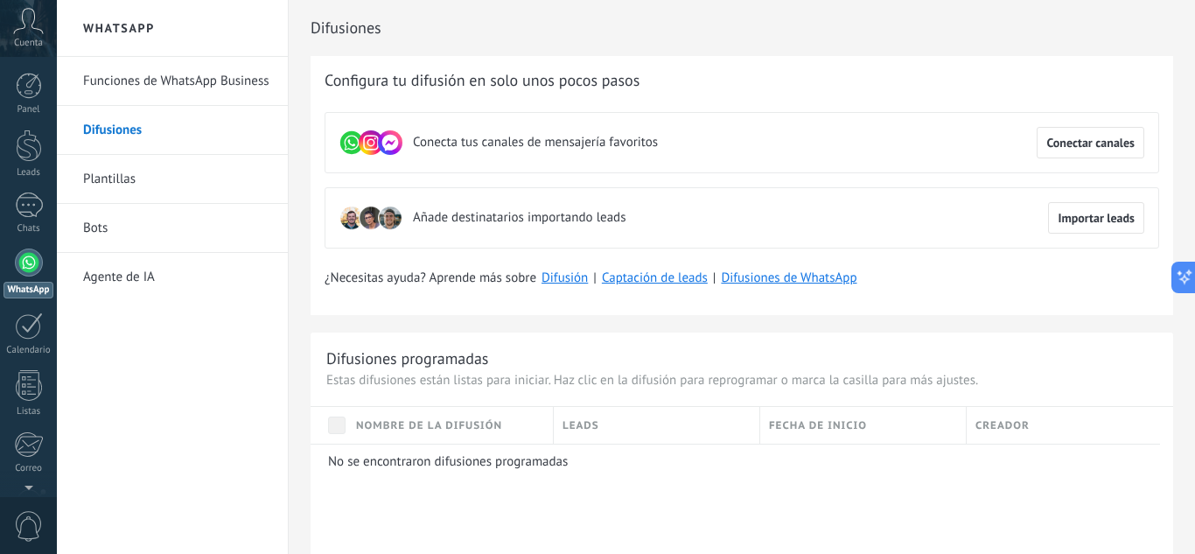
click at [167, 227] on link "Bots" at bounding box center [176, 228] width 187 height 49
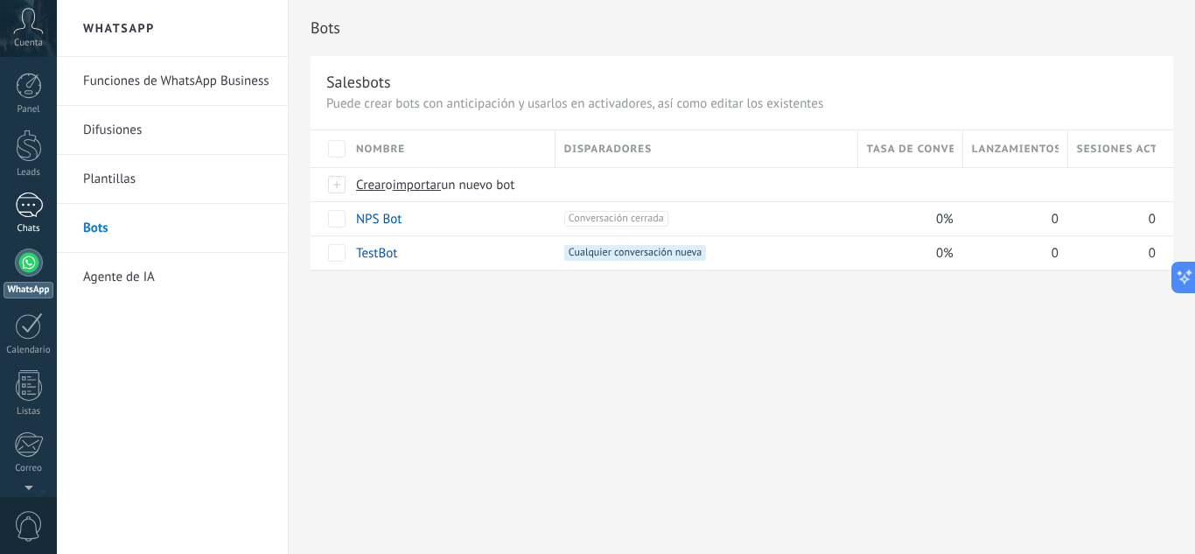
click at [38, 214] on div at bounding box center [29, 204] width 28 height 25
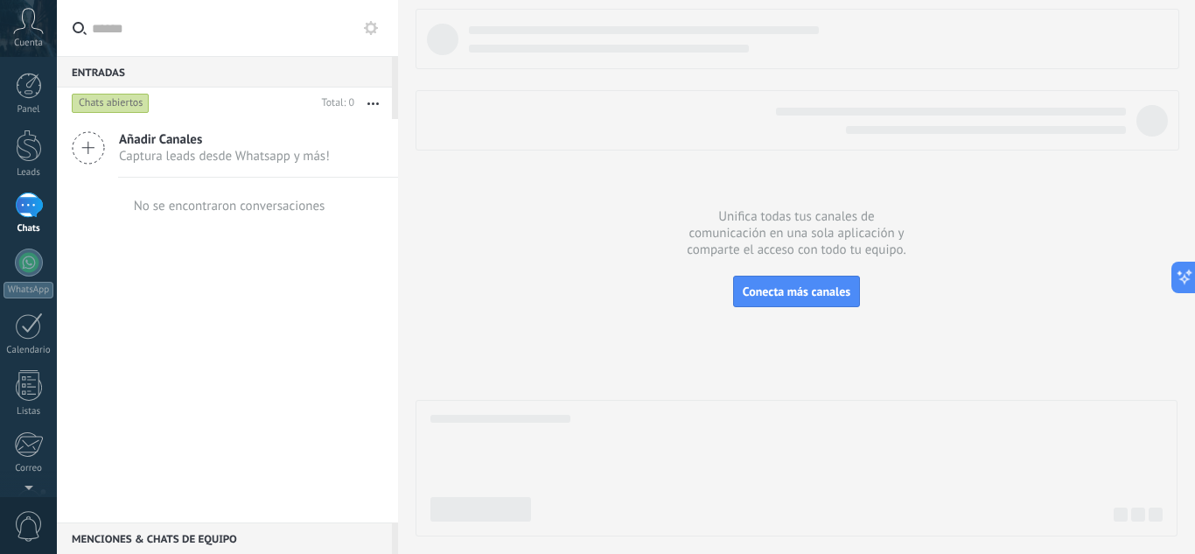
click at [140, 104] on div "Chats abiertos" at bounding box center [111, 103] width 78 height 21
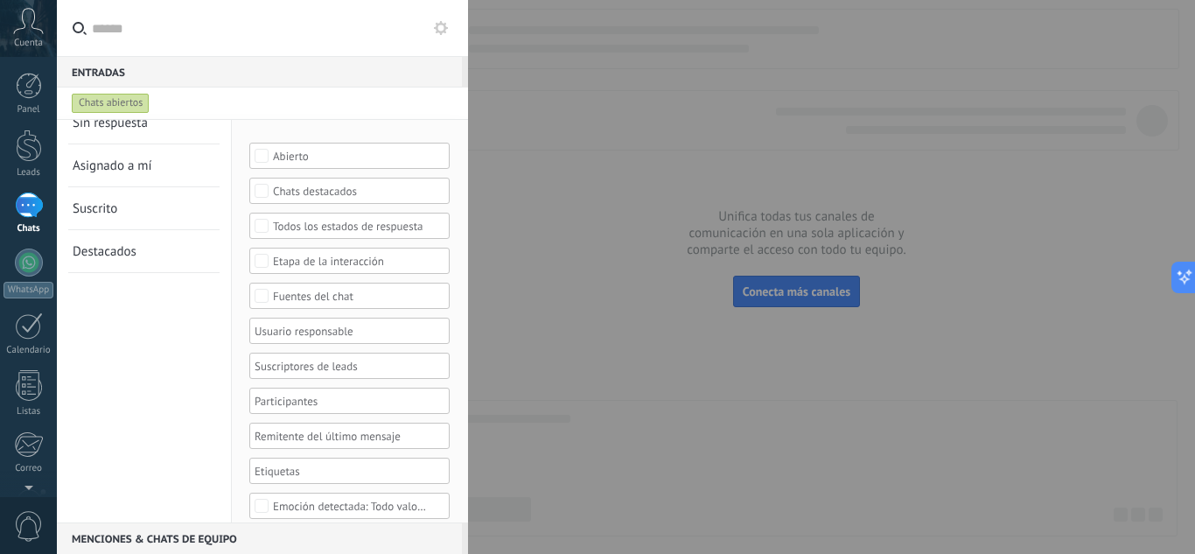
scroll to position [72, 0]
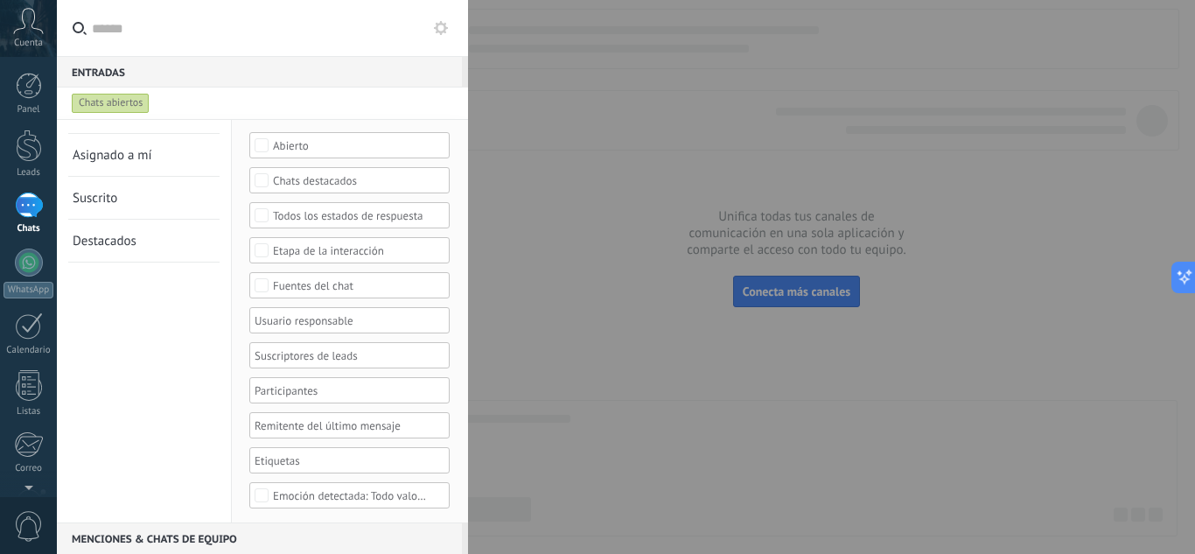
click at [166, 157] on link "Asignado a mí" at bounding box center [133, 155] width 121 height 42
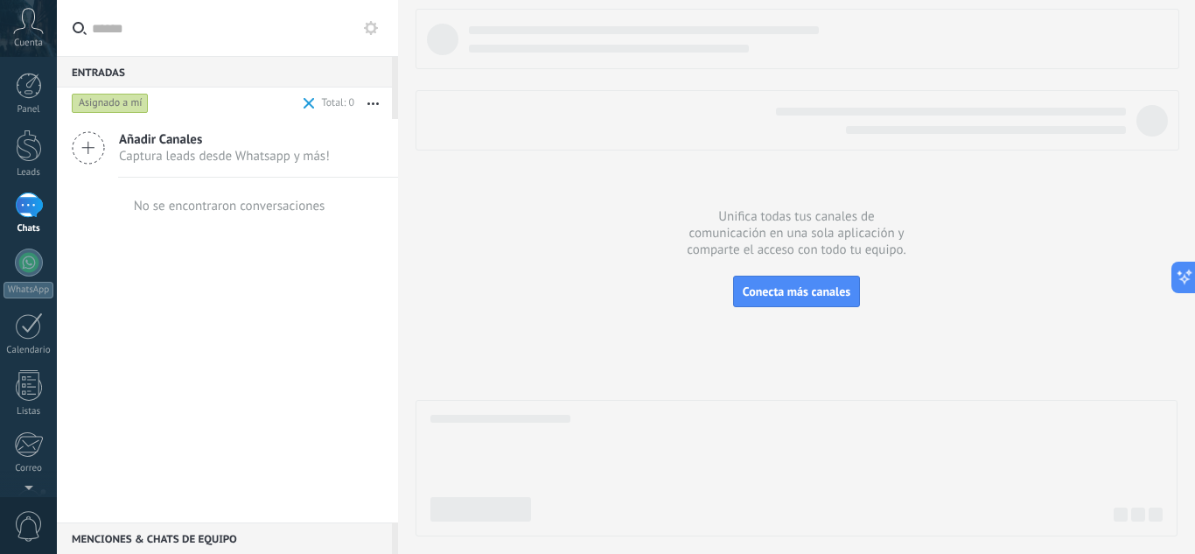
click at [107, 138] on div "Añadir Canales Captura leads desde Whatsapp y más!" at bounding box center [227, 148] width 341 height 59
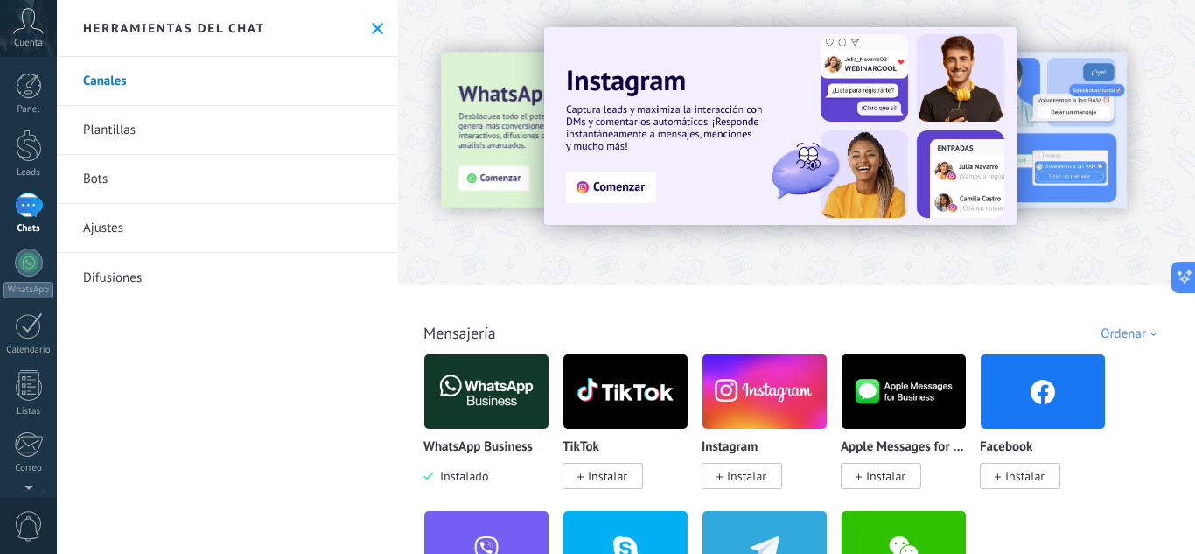
click at [28, 248] on div "Panel Leads Chats WhatsApp Clientes" at bounding box center [28, 372] width 57 height 598
click at [28, 256] on div at bounding box center [29, 262] width 28 height 28
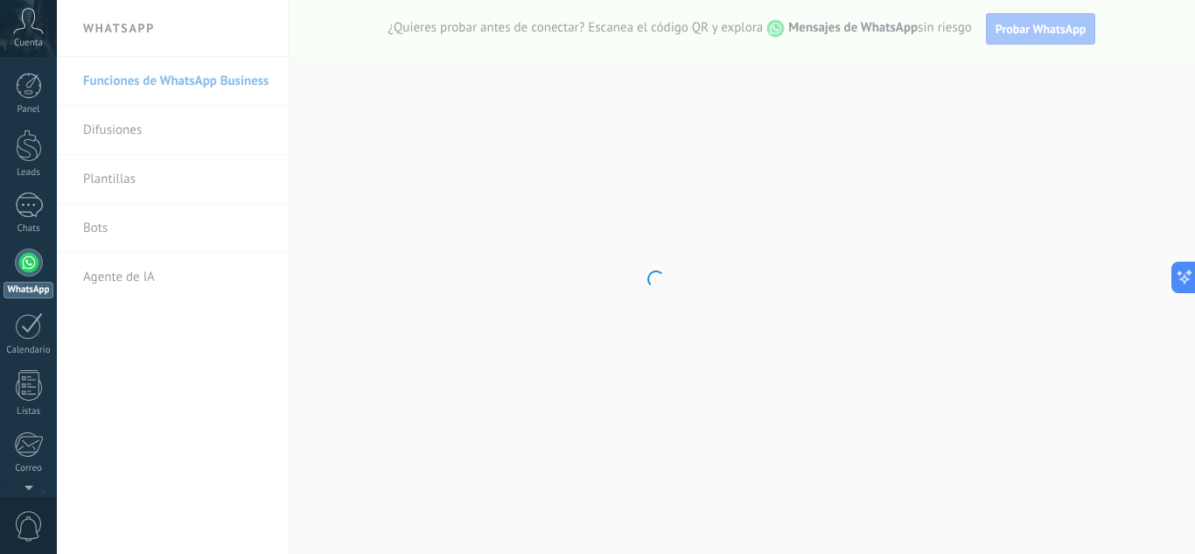
click at [184, 177] on body ".abccls-1,.abccls-2{fill-rule:evenodd}.abccls-2{fill:#fff} .abfcls-1{fill:none}…" at bounding box center [597, 277] width 1195 height 554
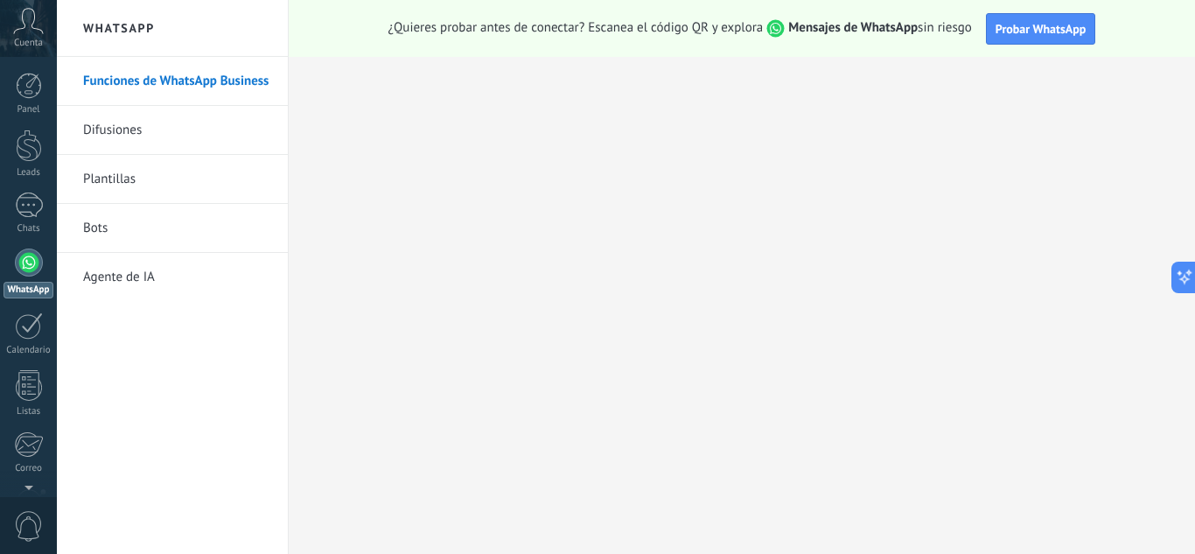
click at [142, 164] on link "Plantillas" at bounding box center [176, 179] width 187 height 49
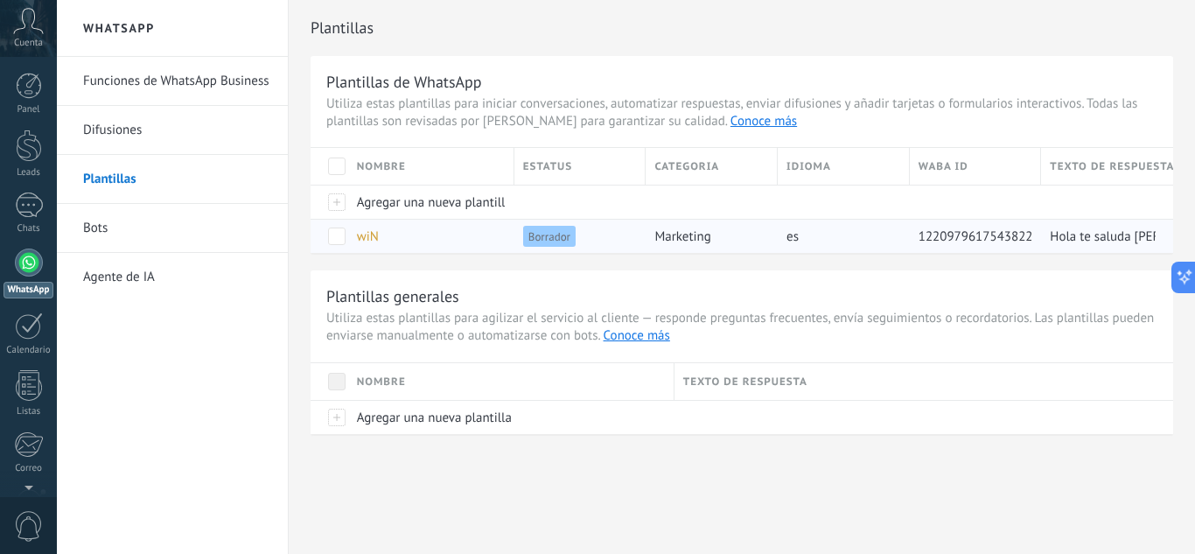
click at [811, 243] on div "es" at bounding box center [839, 236] width 123 height 33
click at [337, 245] on div at bounding box center [329, 236] width 38 height 34
click at [346, 233] on div at bounding box center [329, 236] width 38 height 34
click at [336, 237] on span at bounding box center [336, 235] width 17 height 17
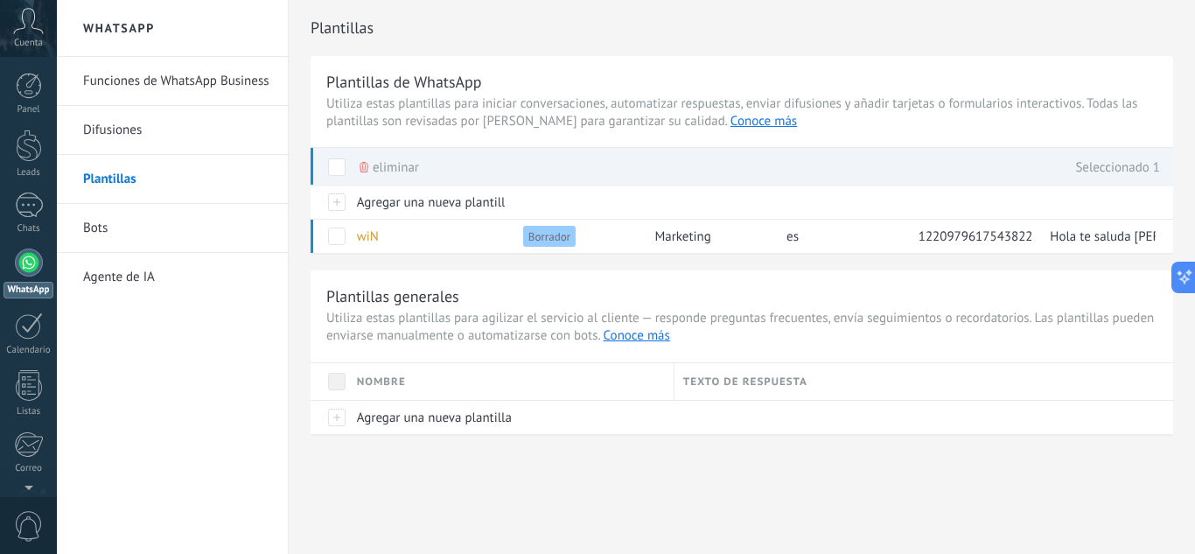
click at [708, 332] on span "Utiliza estas plantillas para agilizar el servicio al cliente — responde pregun…" at bounding box center [741, 327] width 831 height 35
click at [737, 356] on div "Plantillas generales Utiliza estas plantillas para agilizar el servicio al clie…" at bounding box center [741, 352] width 862 height 164
click at [786, 381] on div "Texto de respuesta" at bounding box center [923, 381] width 499 height 37
click at [655, 388] on div "Nombre" at bounding box center [510, 381] width 325 height 37
click at [743, 389] on div "Texto de respuesta" at bounding box center [923, 381] width 499 height 37
